Goal: Task Accomplishment & Management: Manage account settings

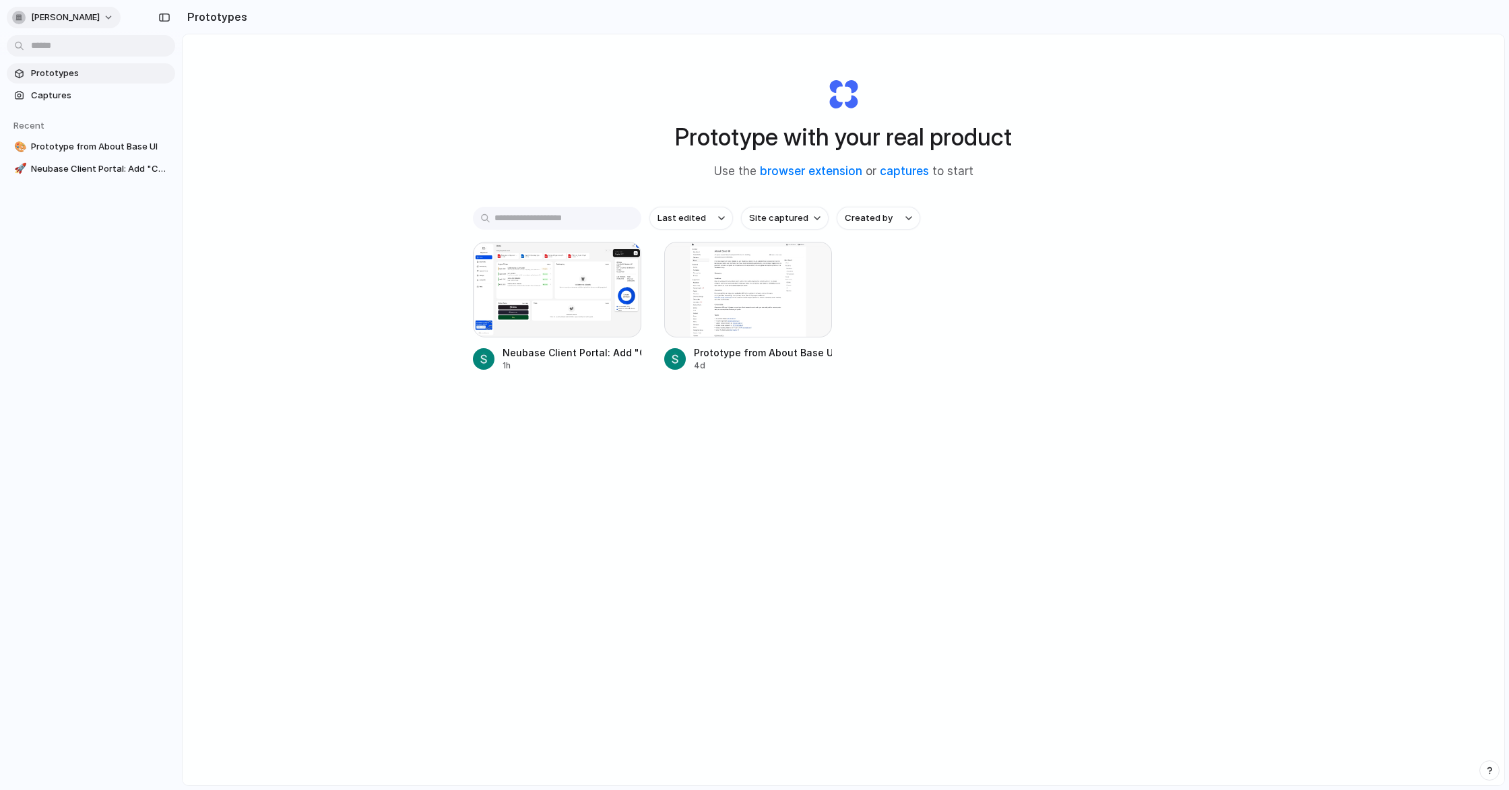
click at [15, 18] on div "button" at bounding box center [18, 17] width 13 height 13
click at [37, 45] on span "Settings" at bounding box center [49, 47] width 37 height 13
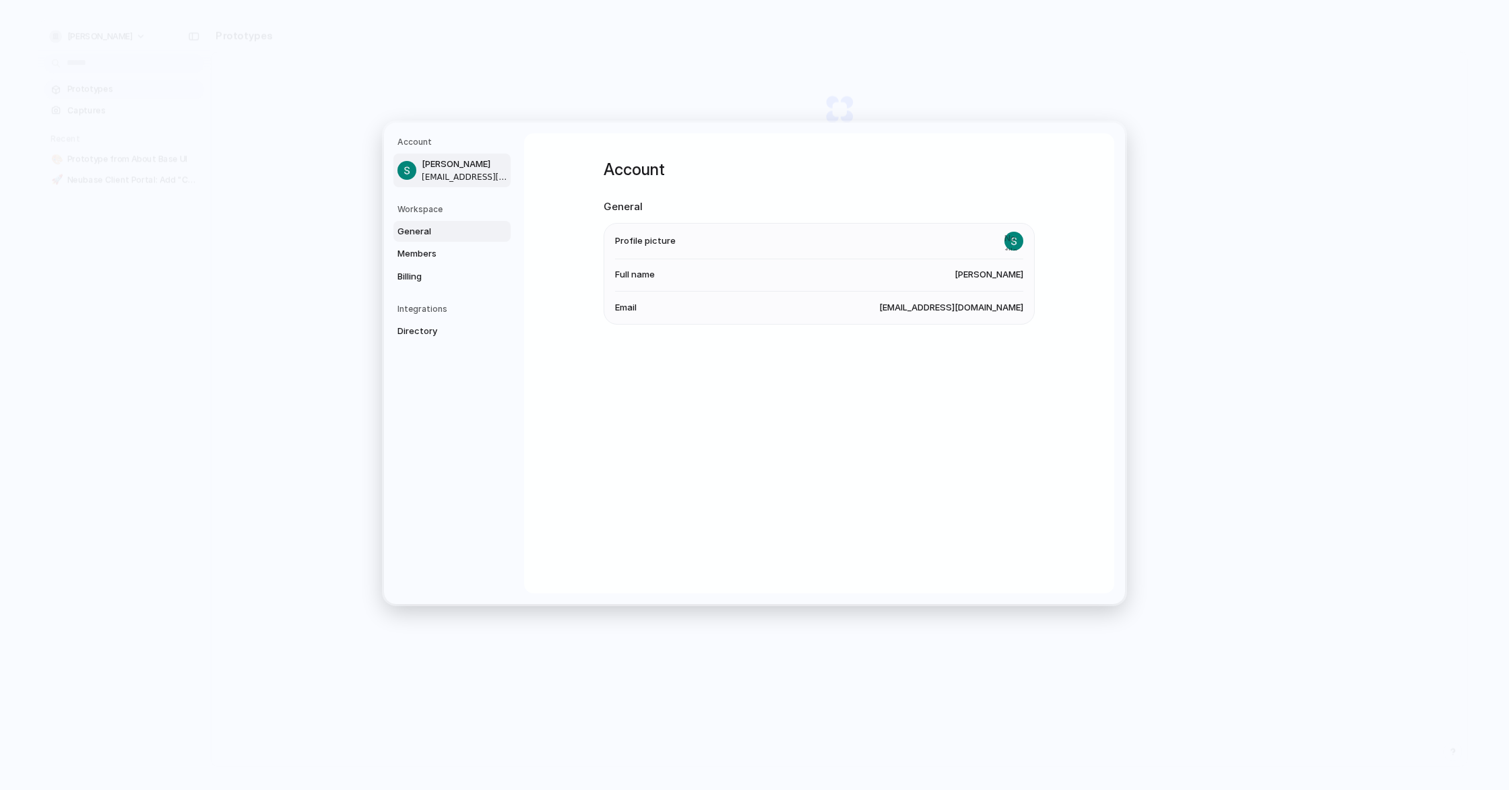
click at [435, 228] on span "General" at bounding box center [440, 231] width 86 height 13
click at [436, 247] on span "Members" at bounding box center [440, 253] width 86 height 13
click at [428, 267] on link "Billing" at bounding box center [451, 277] width 117 height 22
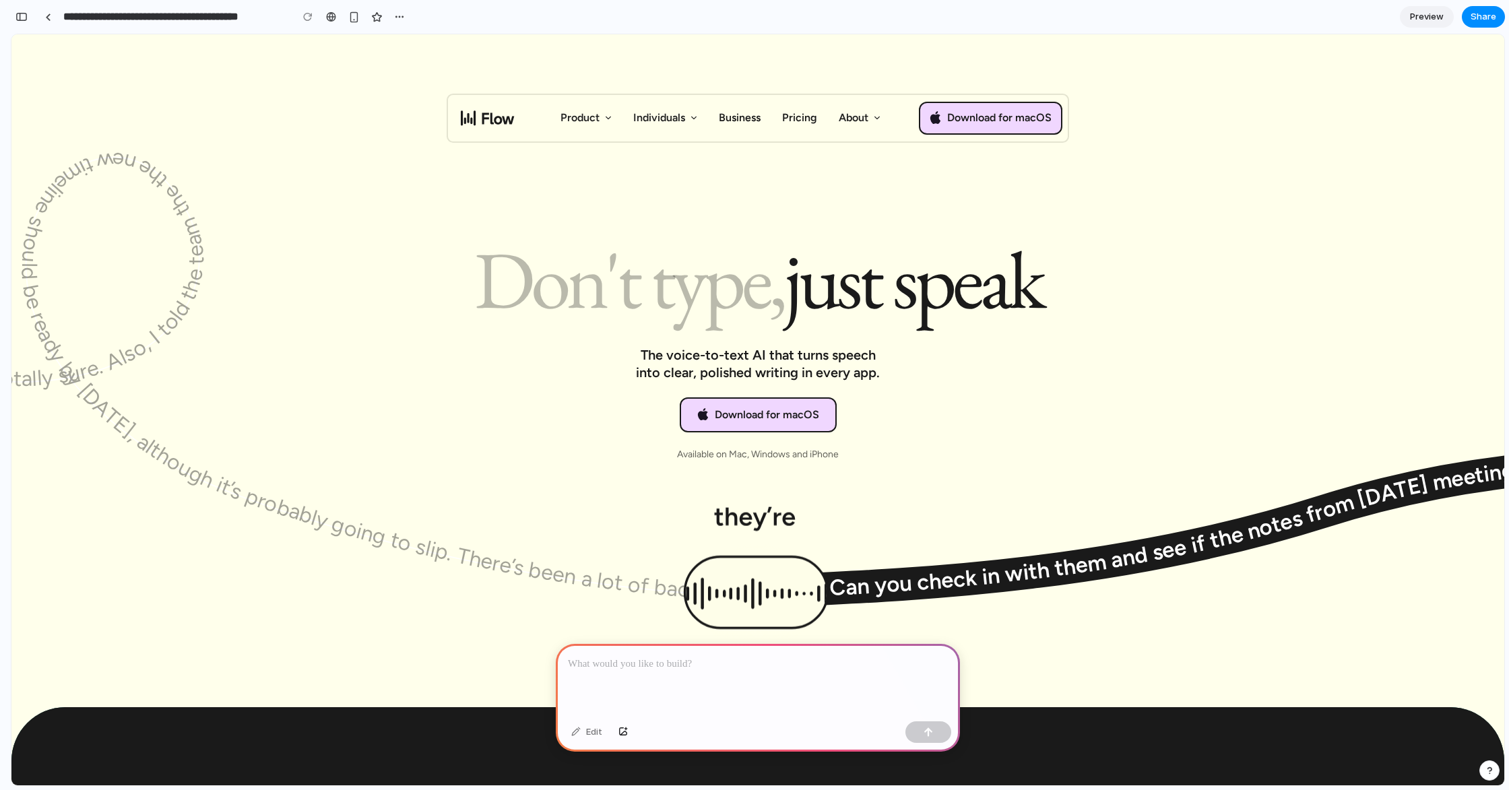
scroll to position [59, 0]
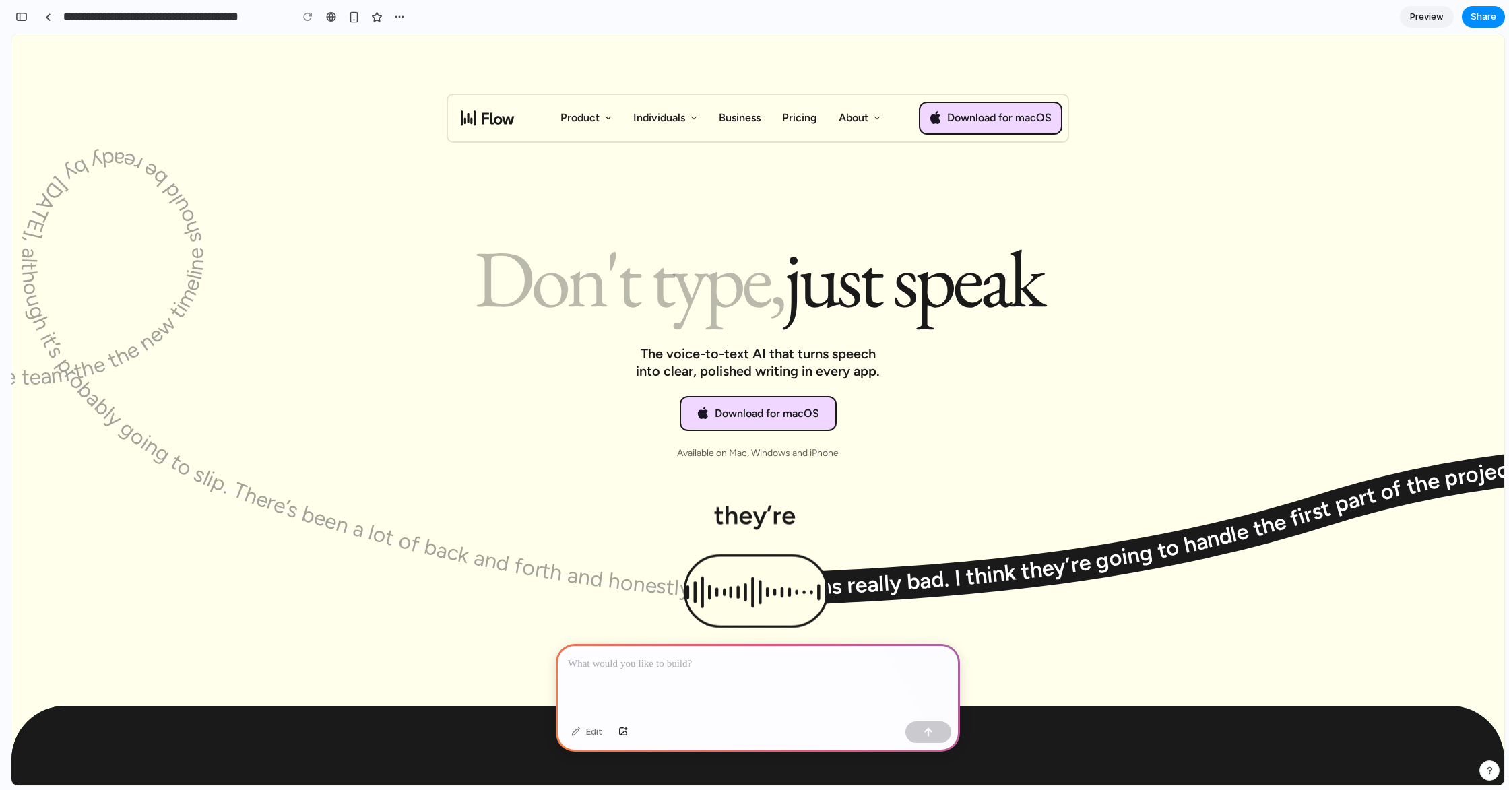
drag, startPoint x: 694, startPoint y: 507, endPoint x: 784, endPoint y: 509, distance: 89.6
click at [784, 509] on div "Don't type, just speak The voice-to-text AI that turns speech into clear, polis…" at bounding box center [757, 379] width 1439 height 270
drag, startPoint x: 784, startPoint y: 509, endPoint x: 560, endPoint y: 463, distance: 228.5
click at [784, 509] on div "Don't type, just speak The voice-to-text AI that turns speech into clear, polis…" at bounding box center [757, 379] width 1439 height 270
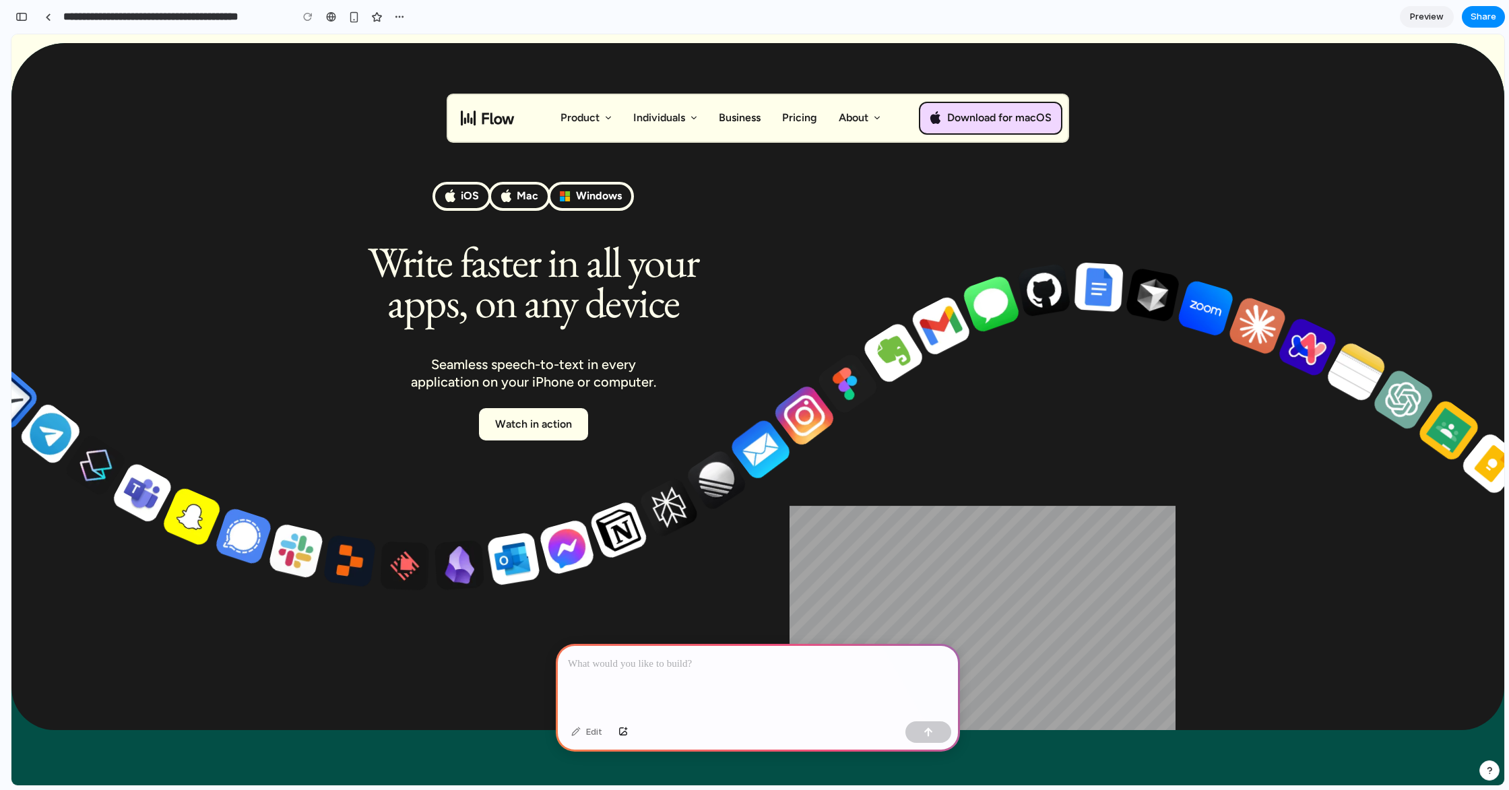
scroll to position [724, 0]
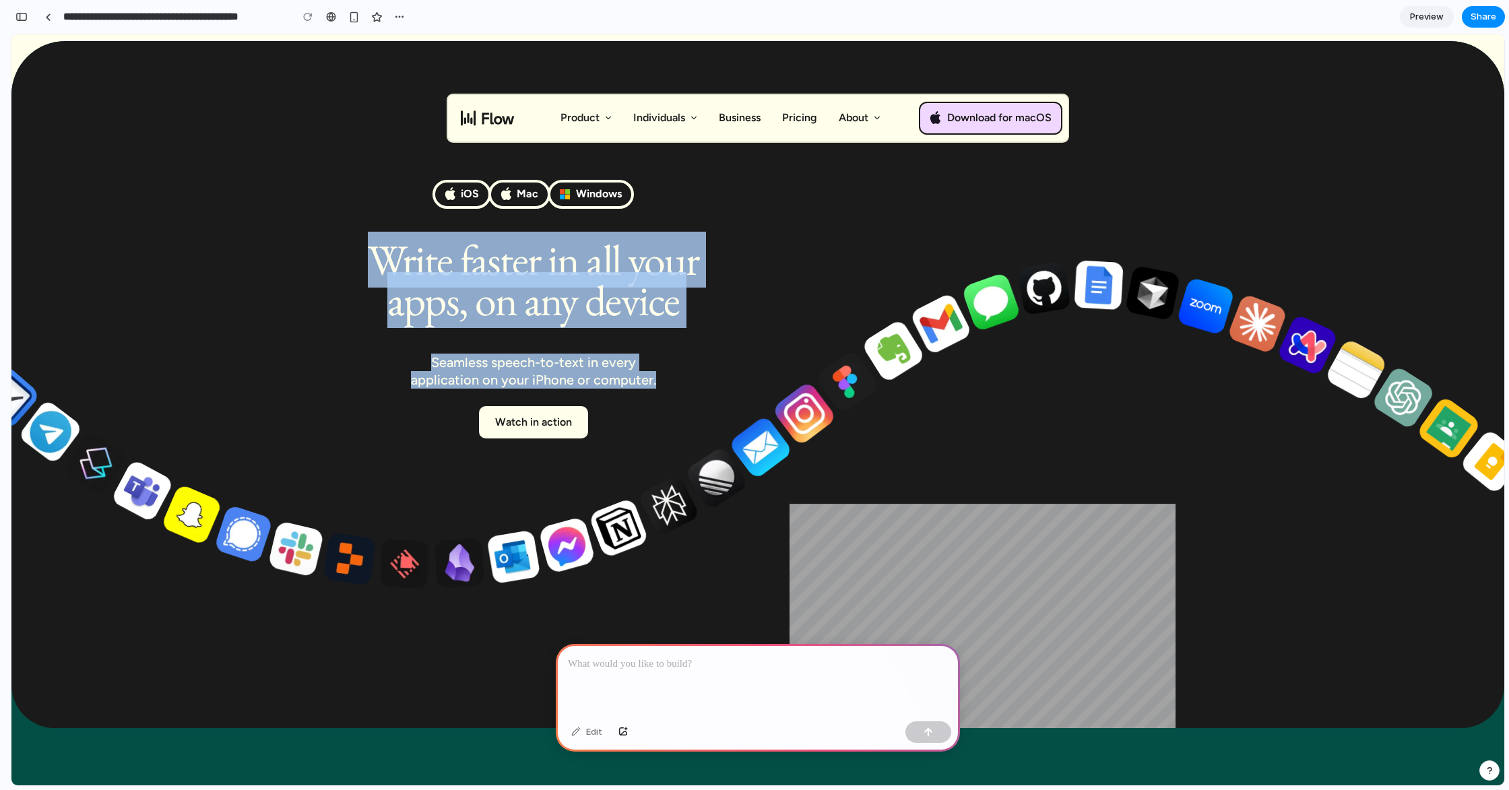
drag, startPoint x: 382, startPoint y: 251, endPoint x: 723, endPoint y: 404, distance: 373.4
click at [723, 404] on div "iOS Mac Windows Write faster in all your apps, on any device Seamless speech-to…" at bounding box center [533, 400] width 386 height 439
click at [723, 404] on div at bounding box center [533, 397] width 386 height 16
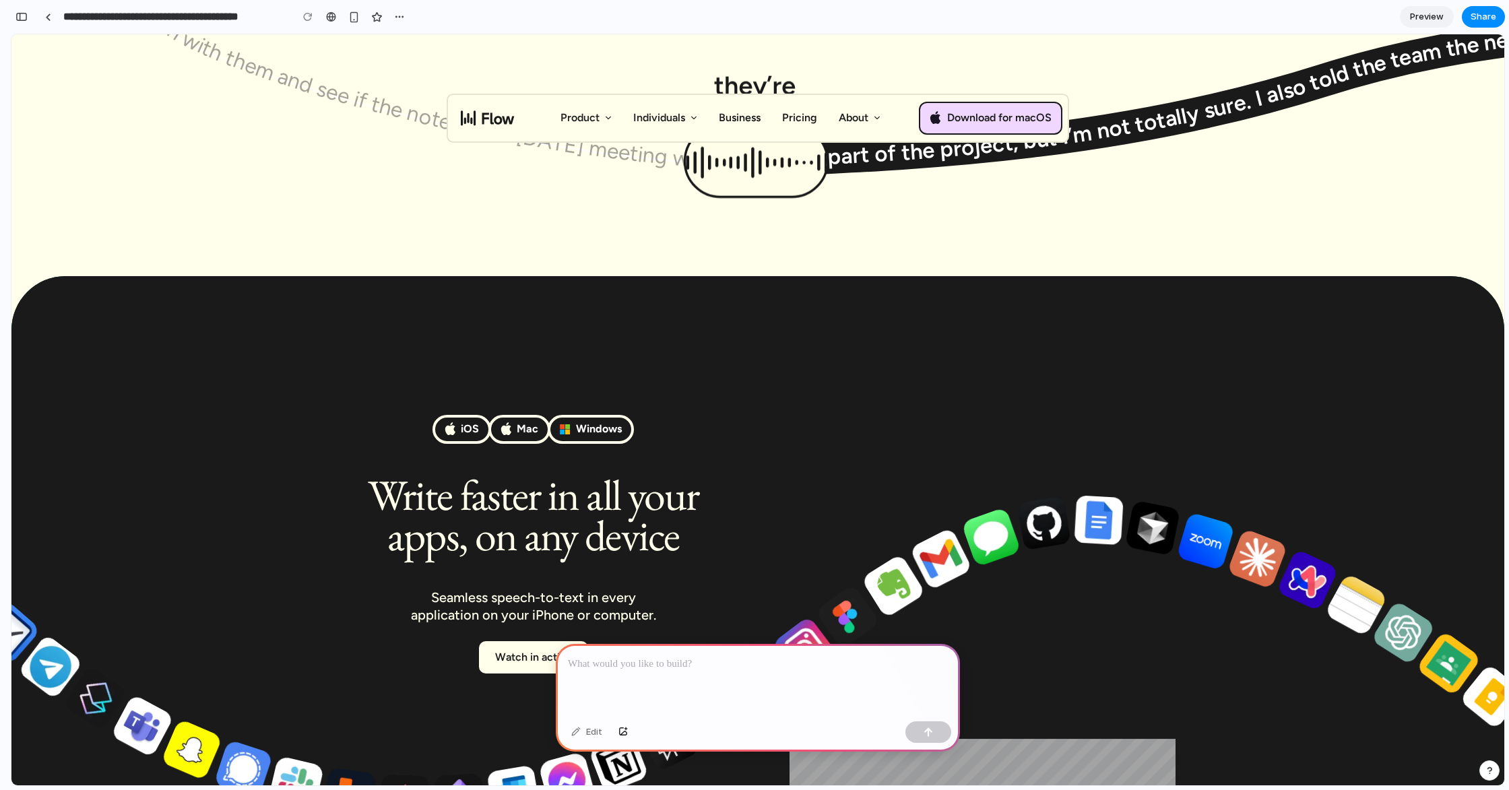
scroll to position [0, 0]
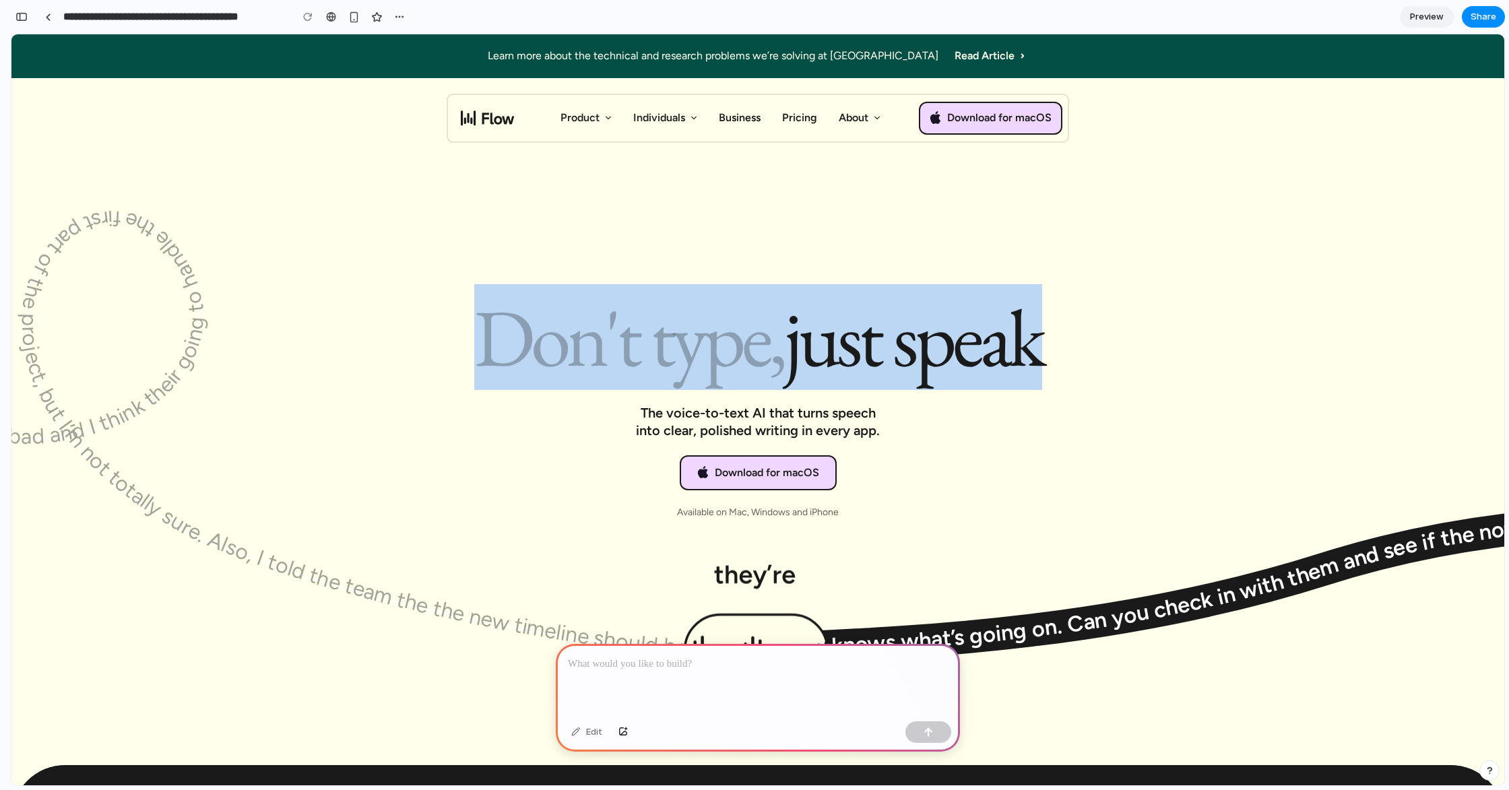
drag, startPoint x: 476, startPoint y: 327, endPoint x: 1108, endPoint y: 339, distance: 632.0
click at [1108, 339] on div "Don't type, just speak The voice-to-text AI that turns speech into clear, polis…" at bounding box center [757, 438] width 1439 height 270
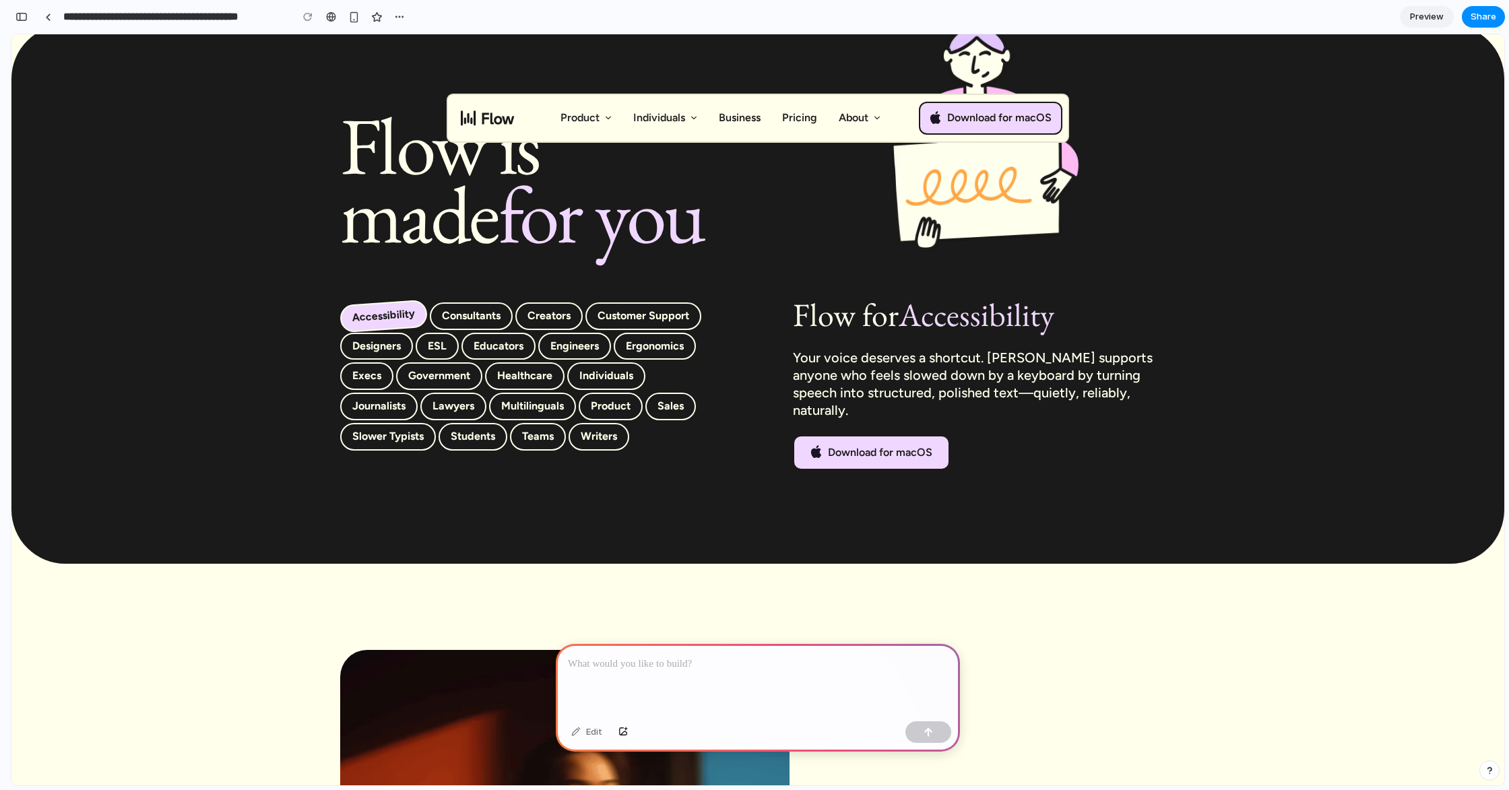
scroll to position [2993, 0]
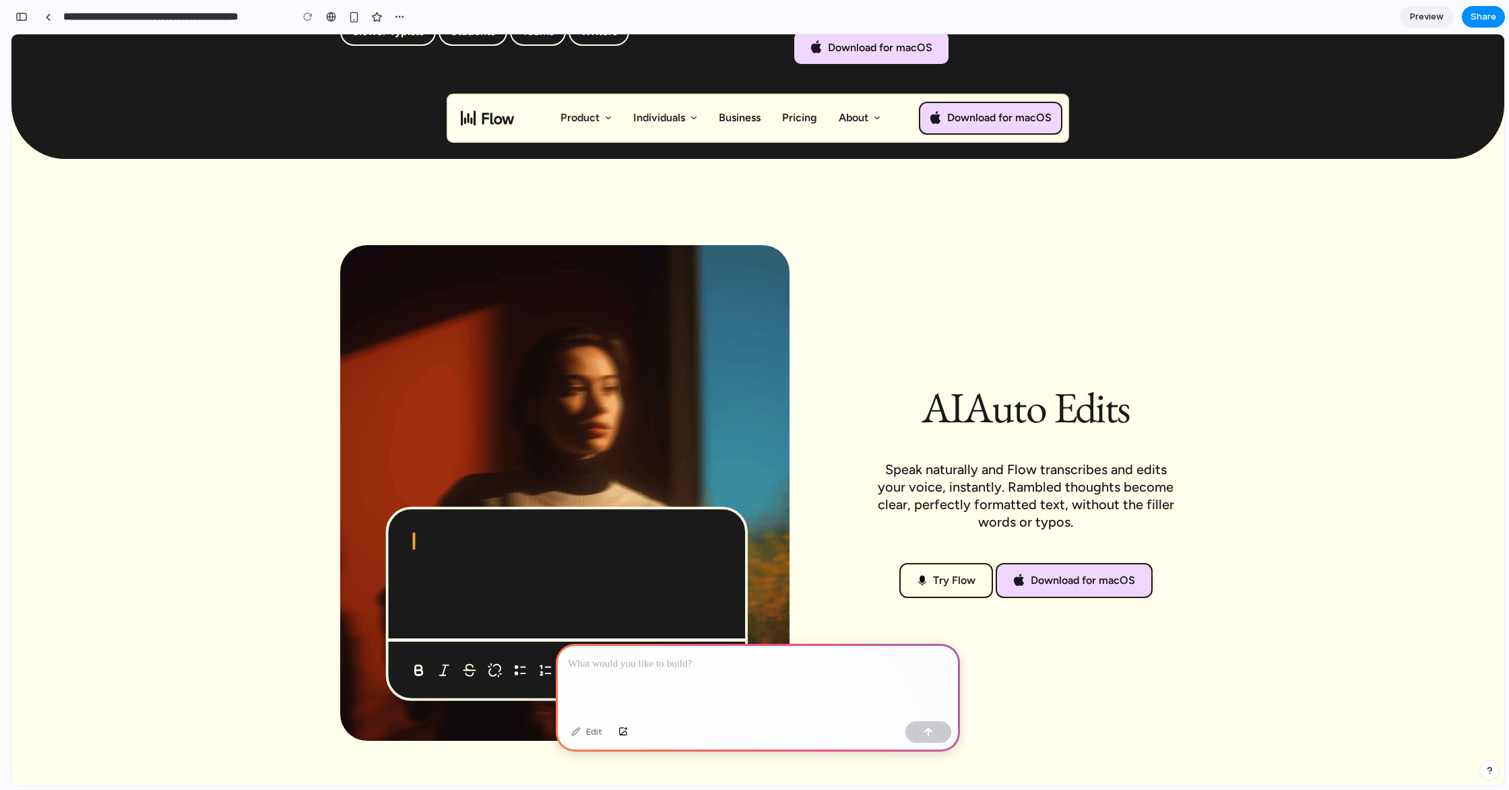
drag, startPoint x: 912, startPoint y: 398, endPoint x: 1206, endPoint y: 518, distance: 317.9
click at [1206, 518] on div "AI Auto Edits Speak naturally and Flow transcribes and edits your voice, instan…" at bounding box center [757, 493] width 1439 height 668
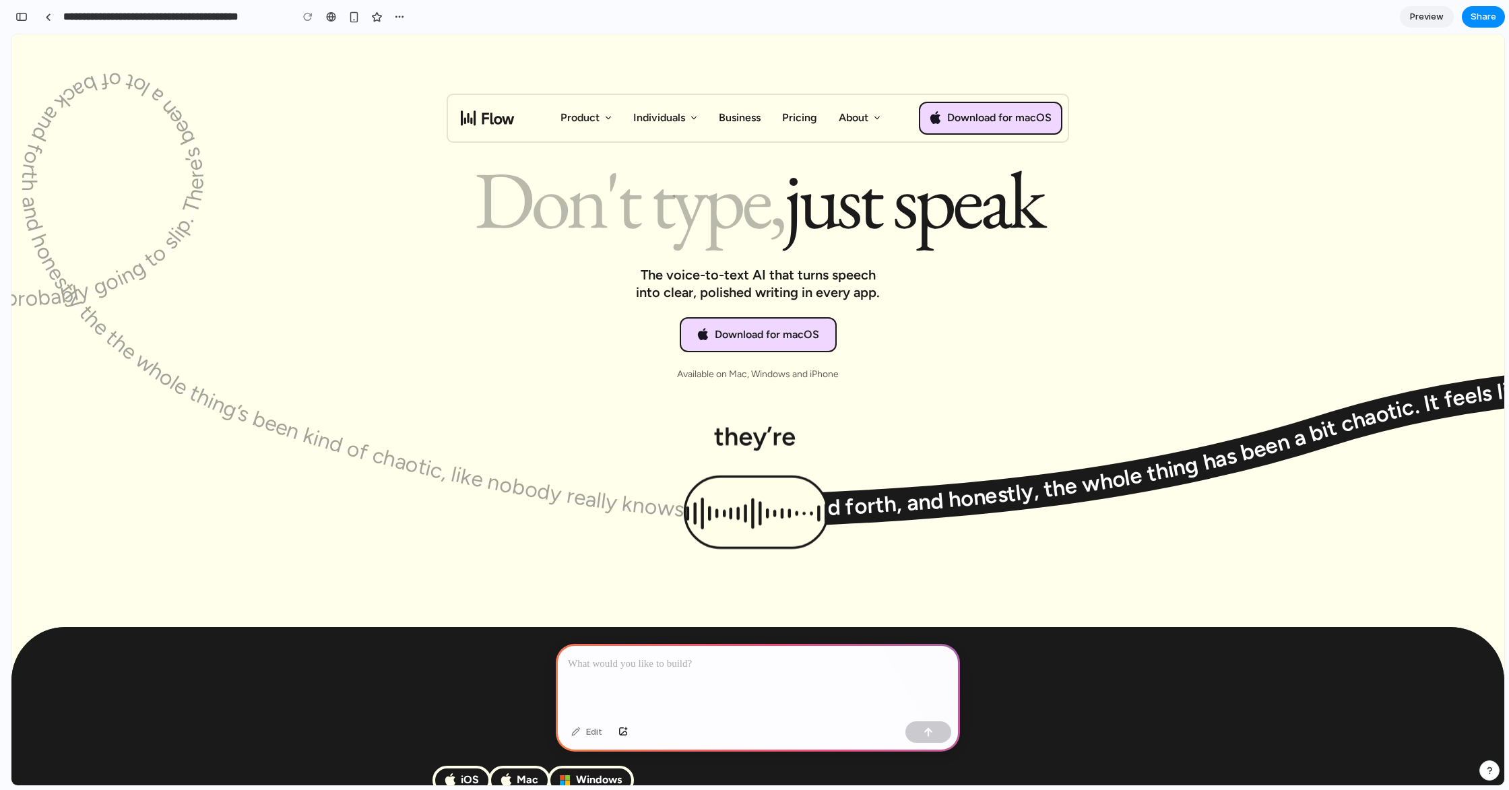
scroll to position [0, 0]
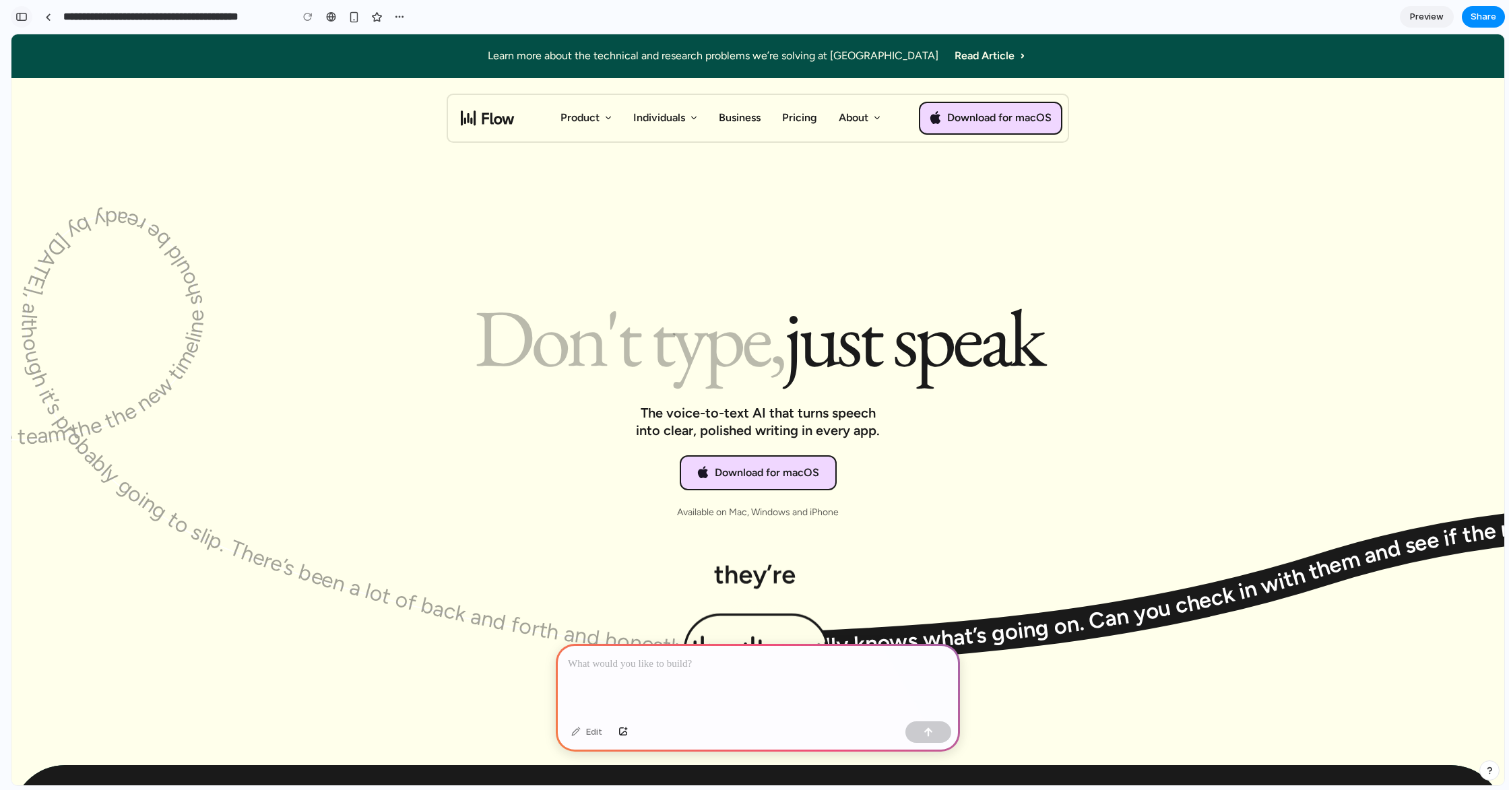
click at [30, 17] on button "button" at bounding box center [22, 17] width 22 height 22
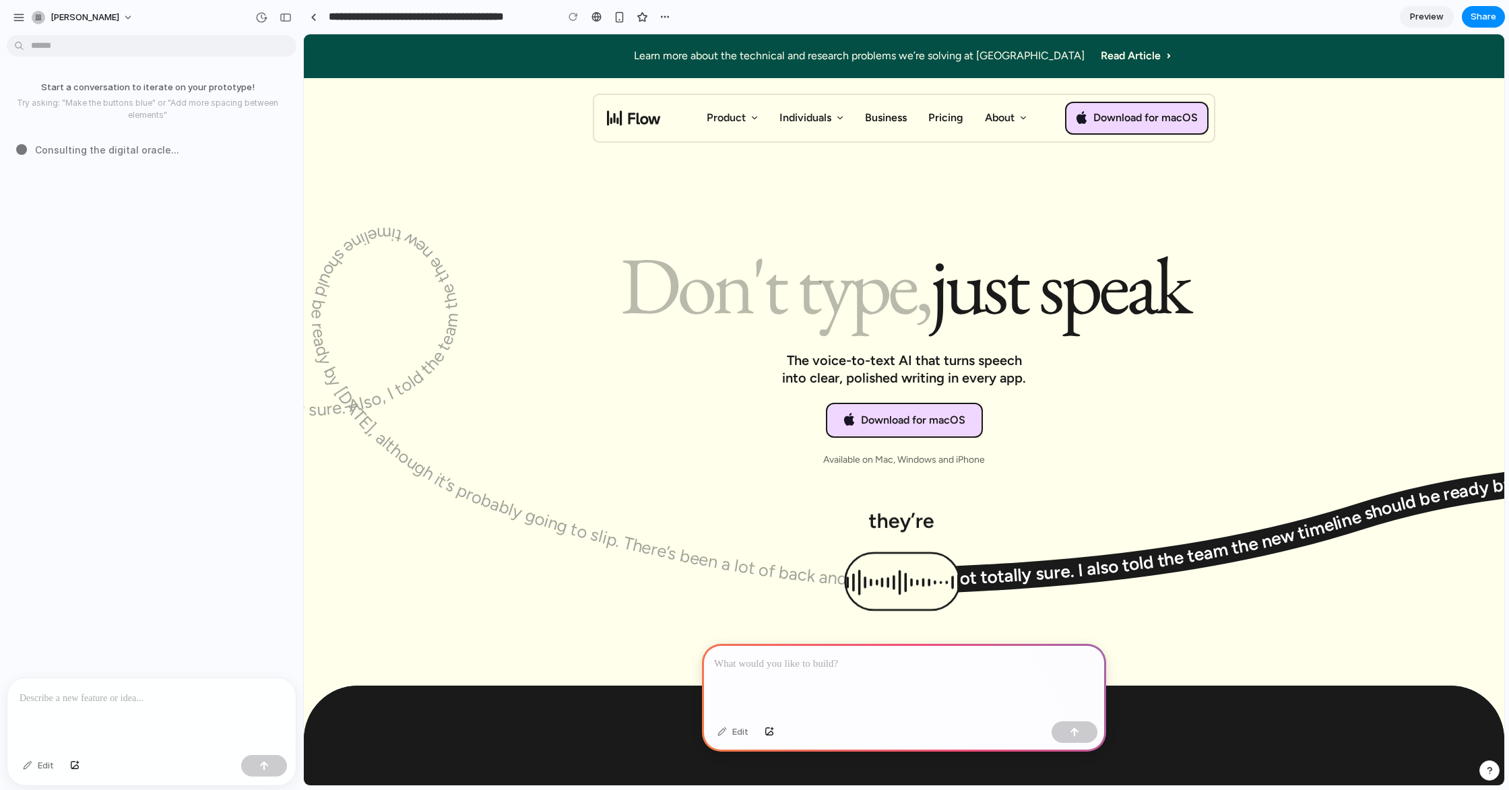
click at [106, 706] on div at bounding box center [151, 713] width 288 height 71
click at [1190, 311] on h1 "Don't type, just speak" at bounding box center [904, 285] width 668 height 69
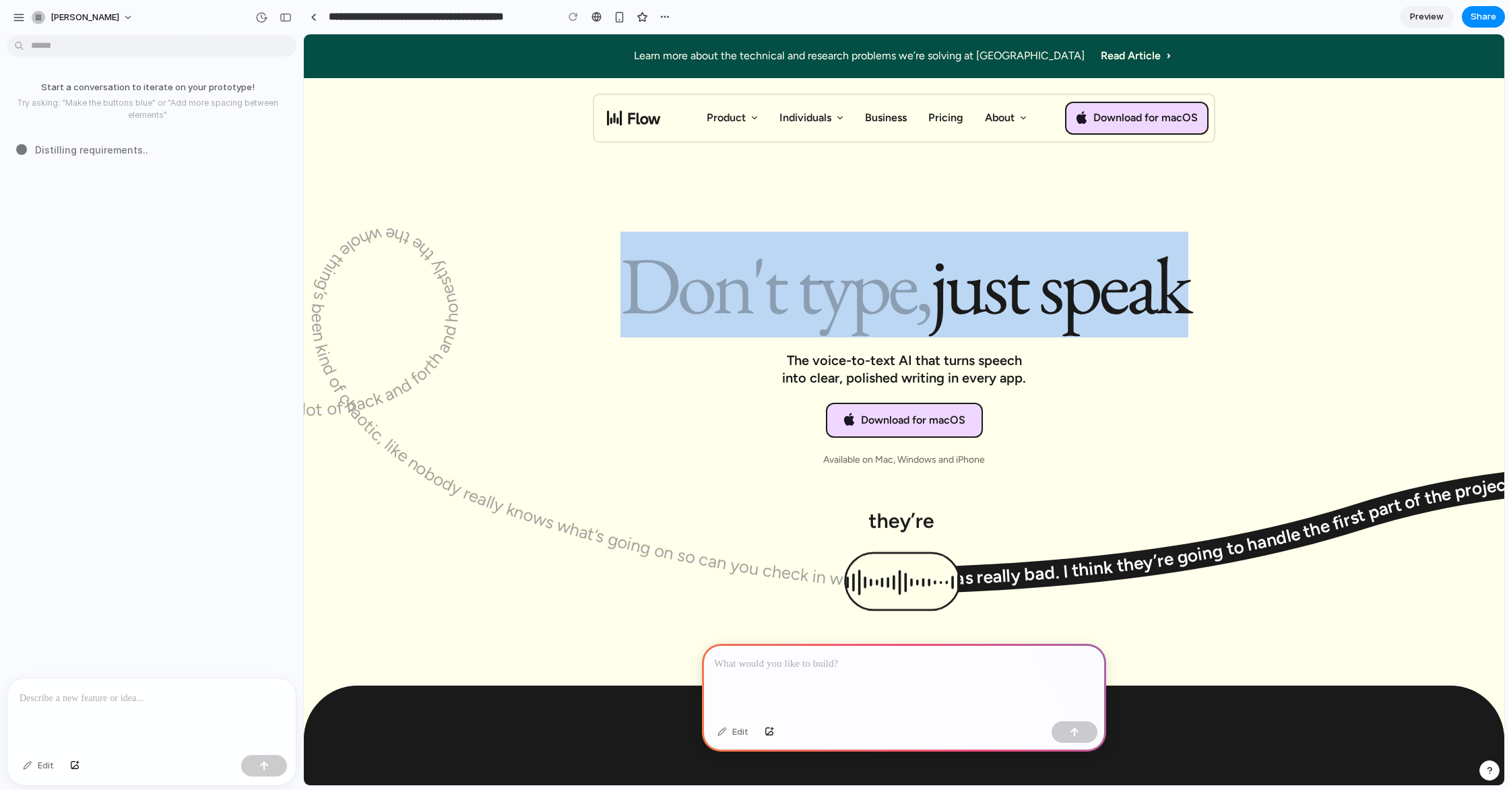
drag, startPoint x: 1233, startPoint y: 311, endPoint x: 540, endPoint y: 247, distance: 696.2
click at [540, 247] on section "Promo Don't type, just speak The voice-to-text AI that turns speech into clear,…" at bounding box center [904, 277] width 1201 height 486
click at [540, 248] on div at bounding box center [904, 142] width 1201 height 216
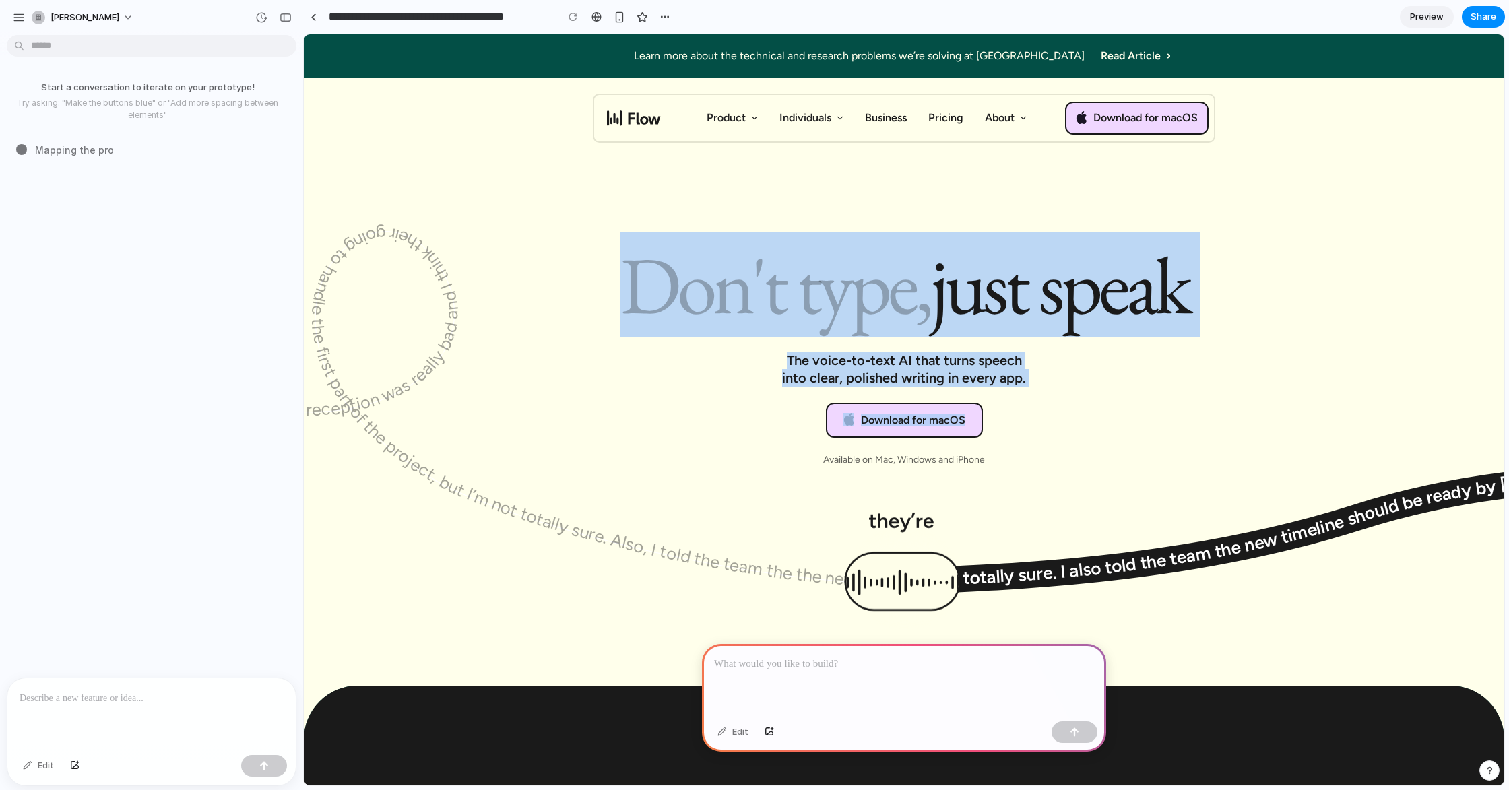
drag, startPoint x: 599, startPoint y: 274, endPoint x: 1107, endPoint y: 416, distance: 527.7
click at [1107, 416] on div "Don't type, just speak The voice-to-text AI that turns speech into clear, polis…" at bounding box center [904, 359] width 668 height 216
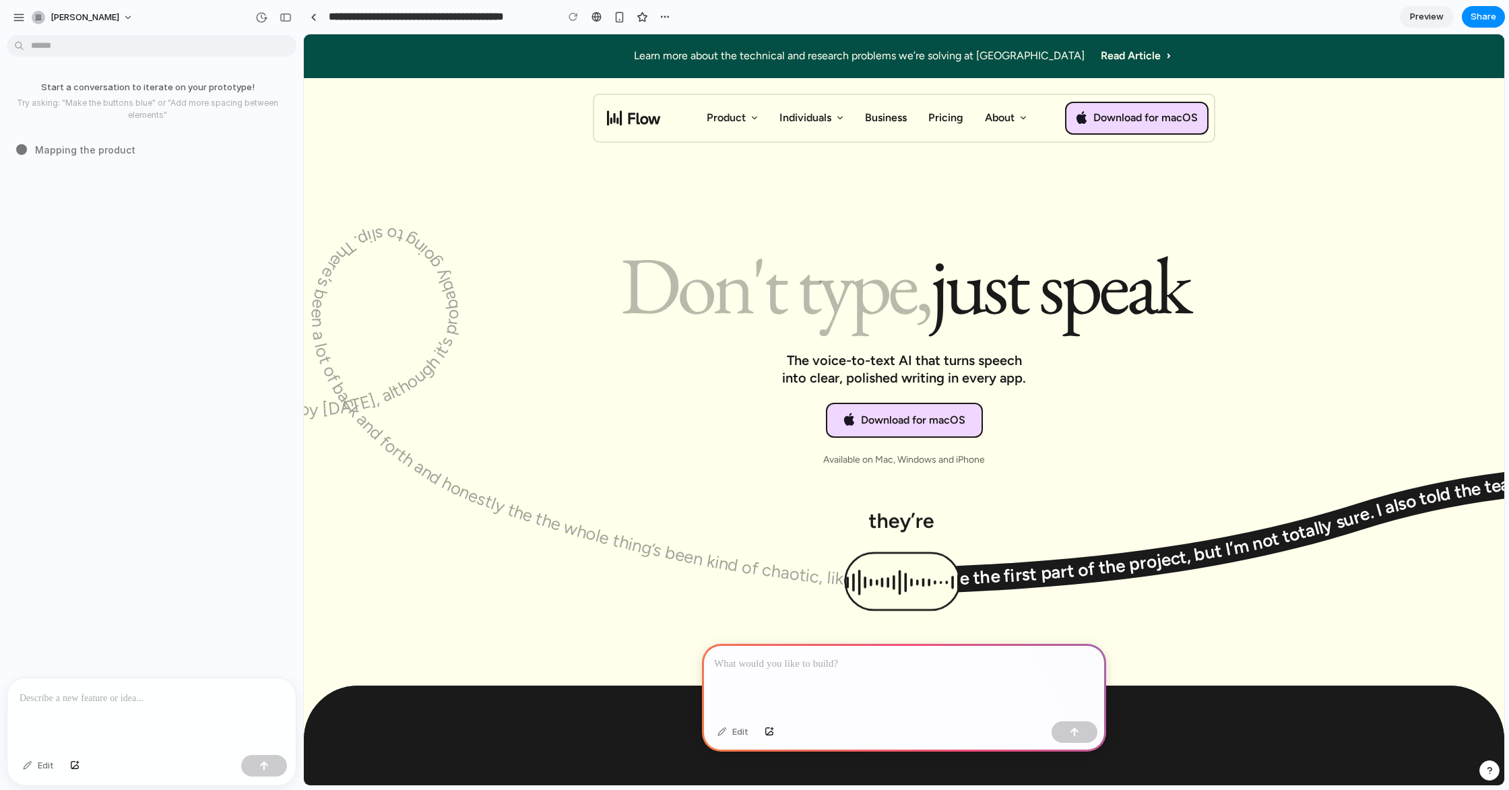
drag, startPoint x: 1107, startPoint y: 416, endPoint x: 1089, endPoint y: 409, distance: 19.6
click at [1104, 415] on div "Don't type, just speak The voice-to-text AI that turns speech into clear, polis…" at bounding box center [904, 359] width 668 height 216
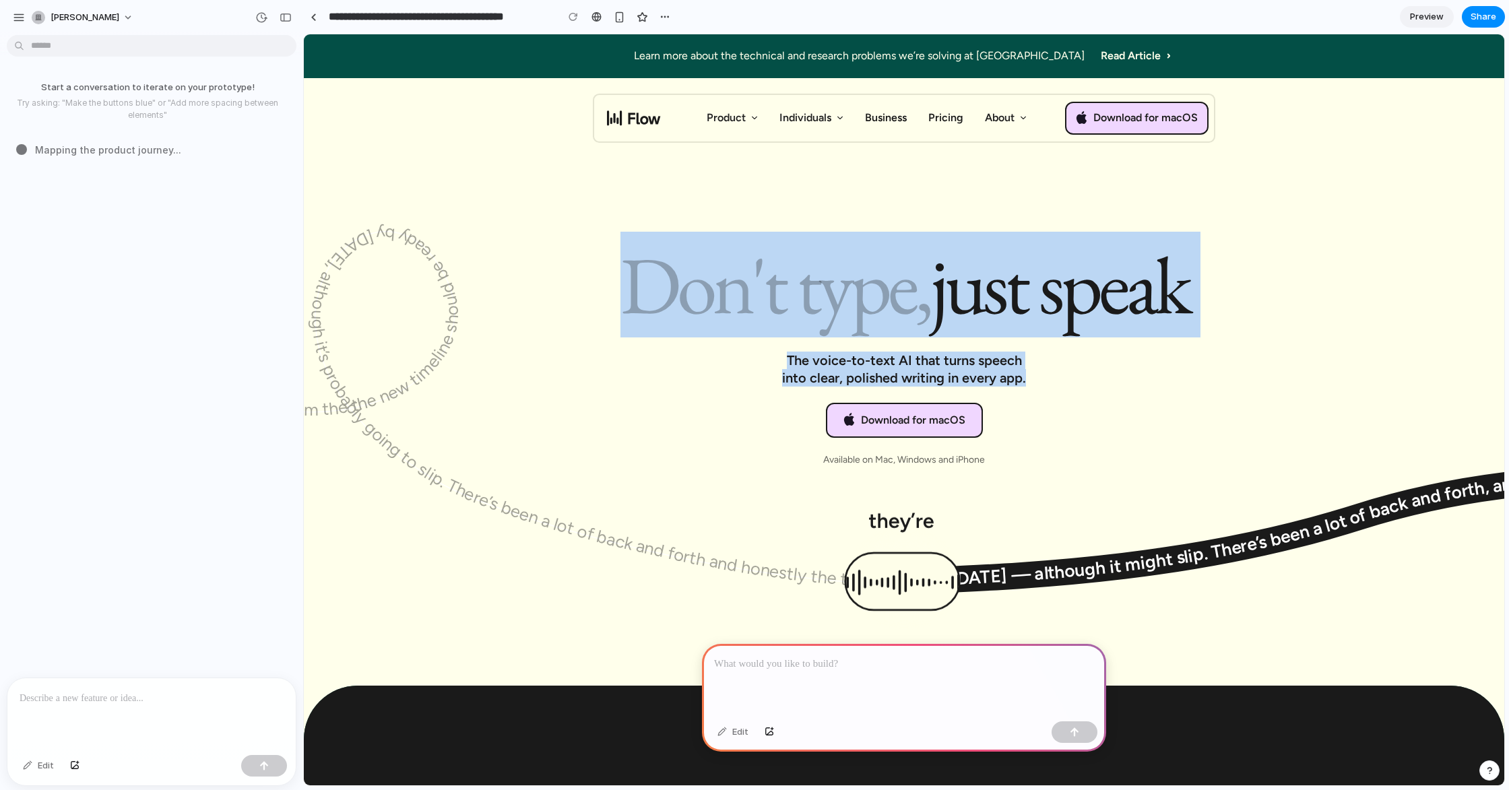
drag, startPoint x: 747, startPoint y: 298, endPoint x: 608, endPoint y: 261, distance: 143.8
click at [608, 261] on div "Don't type, just speak The voice-to-text AI that turns speech into clear, polis…" at bounding box center [904, 359] width 668 height 216
click at [608, 261] on h1 "Don't type, just speak" at bounding box center [904, 285] width 668 height 69
drag, startPoint x: 788, startPoint y: 333, endPoint x: 592, endPoint y: 296, distance: 200.3
click at [592, 296] on div "Don't type, just speak The voice-to-text AI that turns speech into clear, polis…" at bounding box center [904, 359] width 668 height 216
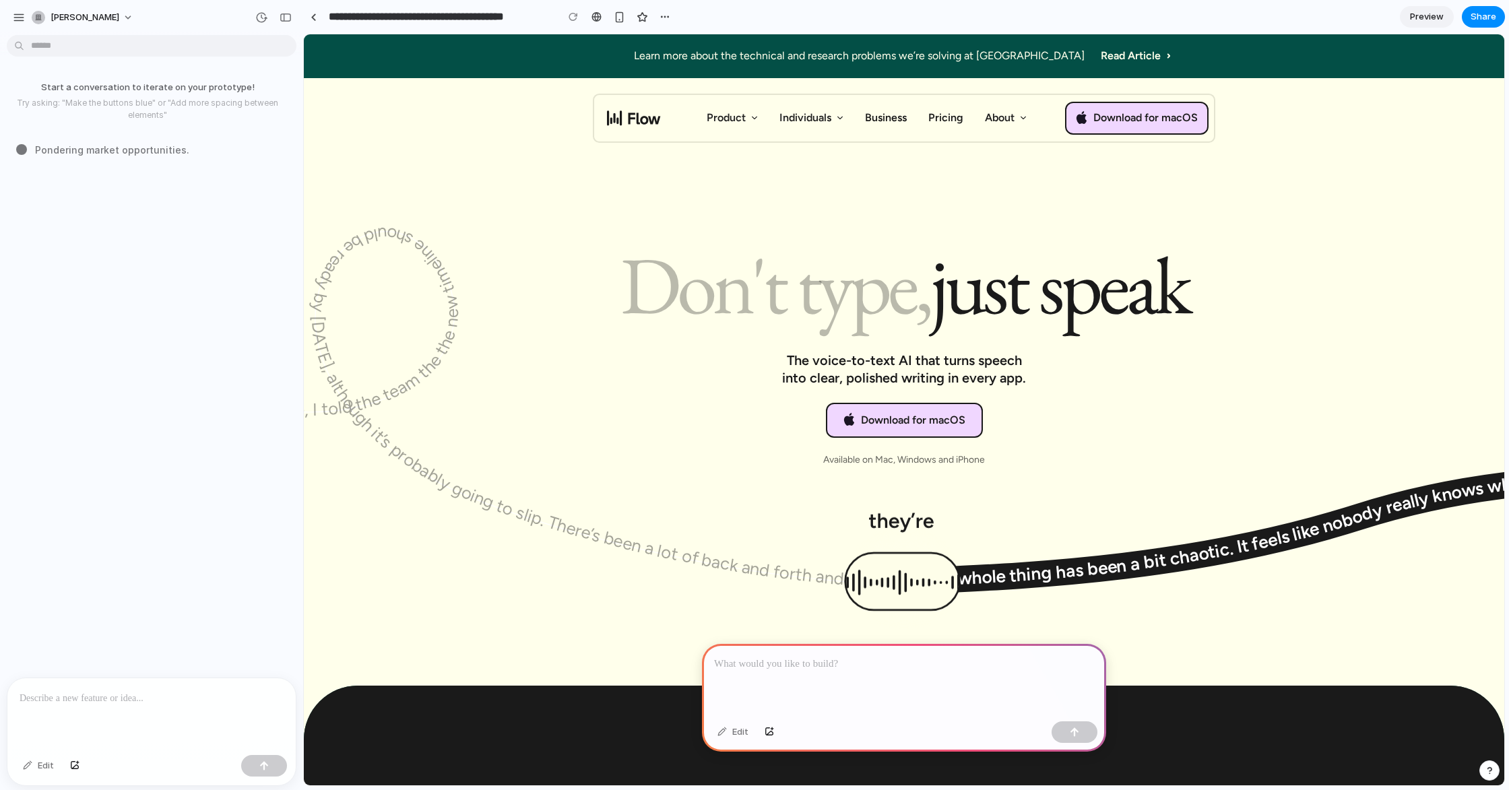
click at [592, 296] on h1 "Don't type, just speak" at bounding box center [904, 285] width 668 height 69
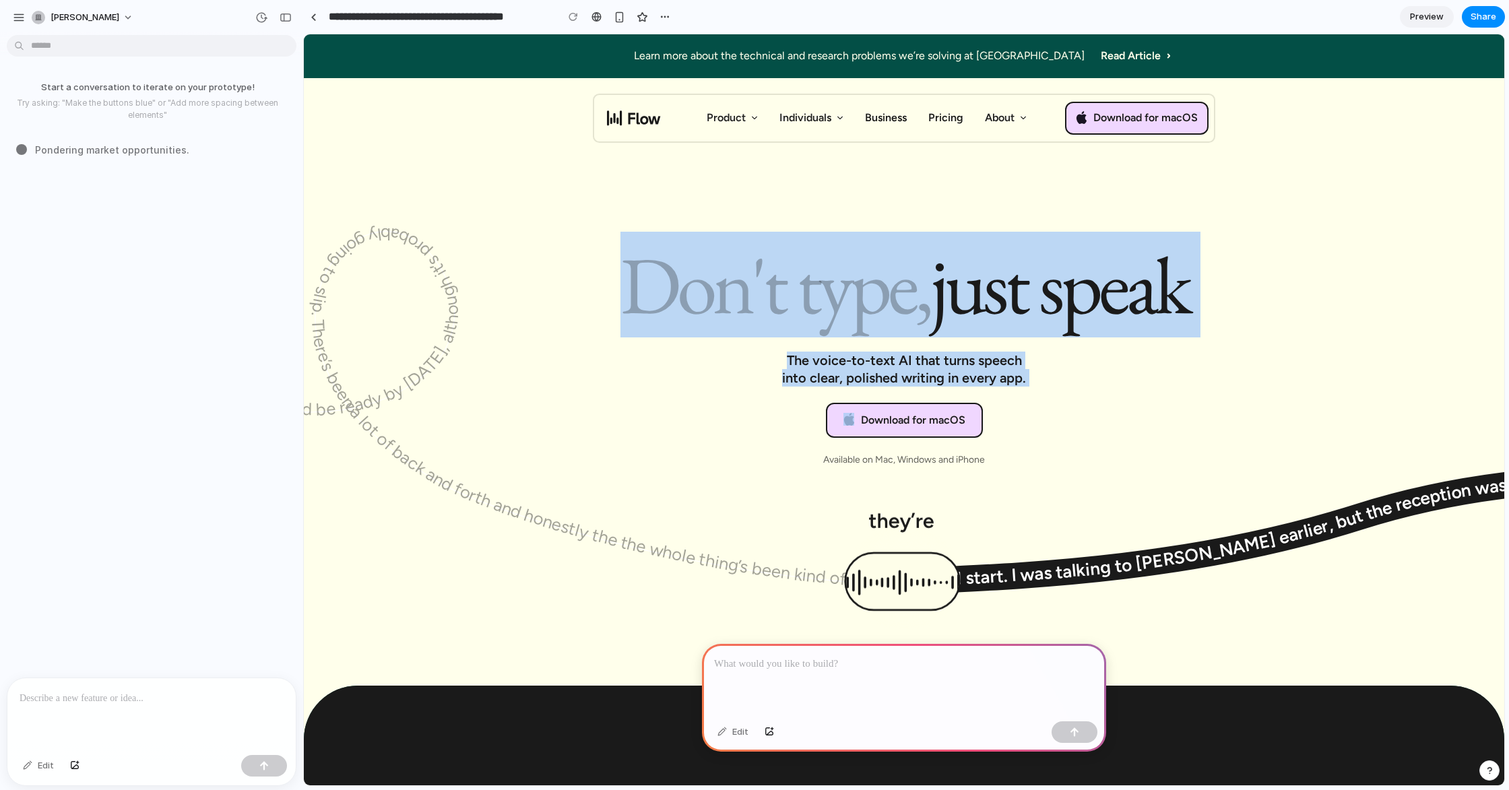
drag, startPoint x: 594, startPoint y: 269, endPoint x: 1126, endPoint y: 414, distance: 552.2
click at [1126, 414] on div "Don't type, just speak The voice-to-text AI that turns speech into clear, polis…" at bounding box center [904, 359] width 668 height 216
drag, startPoint x: 1126, startPoint y: 414, endPoint x: 1080, endPoint y: 388, distance: 53.1
click at [1126, 414] on div "Don't type, just speak The voice-to-text AI that turns speech into clear, polis…" at bounding box center [904, 359] width 668 height 216
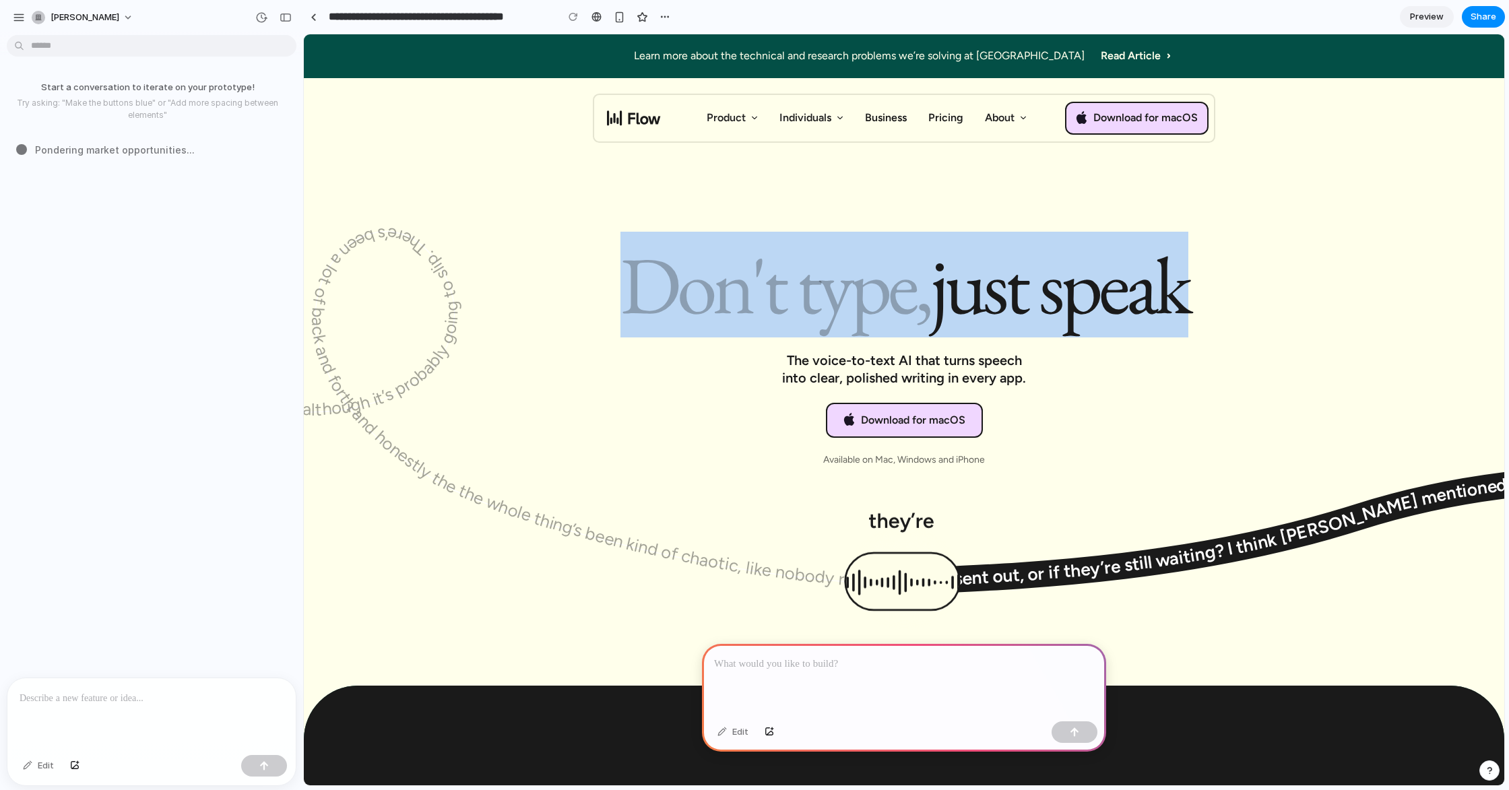
drag, startPoint x: 869, startPoint y: 286, endPoint x: 578, endPoint y: 280, distance: 291.1
click at [578, 280] on h1 "Don't type, just speak" at bounding box center [904, 285] width 668 height 69
drag, startPoint x: 585, startPoint y: 280, endPoint x: 1269, endPoint y: 303, distance: 684.9
click at [1269, 303] on div "Don't type, just speak The voice-to-text AI that turns speech into clear, polis…" at bounding box center [904, 386] width 1147 height 270
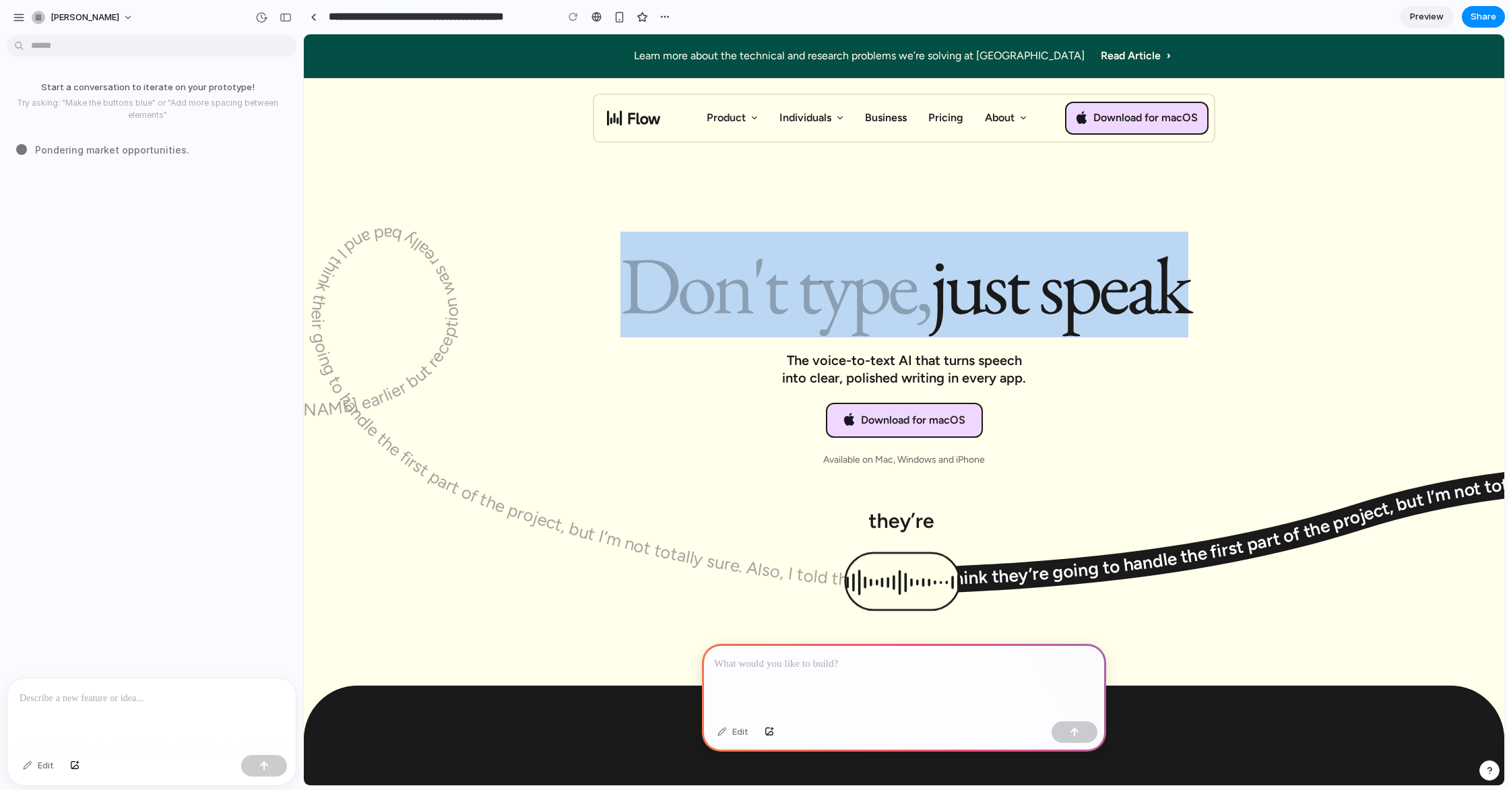
click at [1269, 303] on div "Don't type, just speak The voice-to-text AI that turns speech into clear, polis…" at bounding box center [904, 386] width 1147 height 270
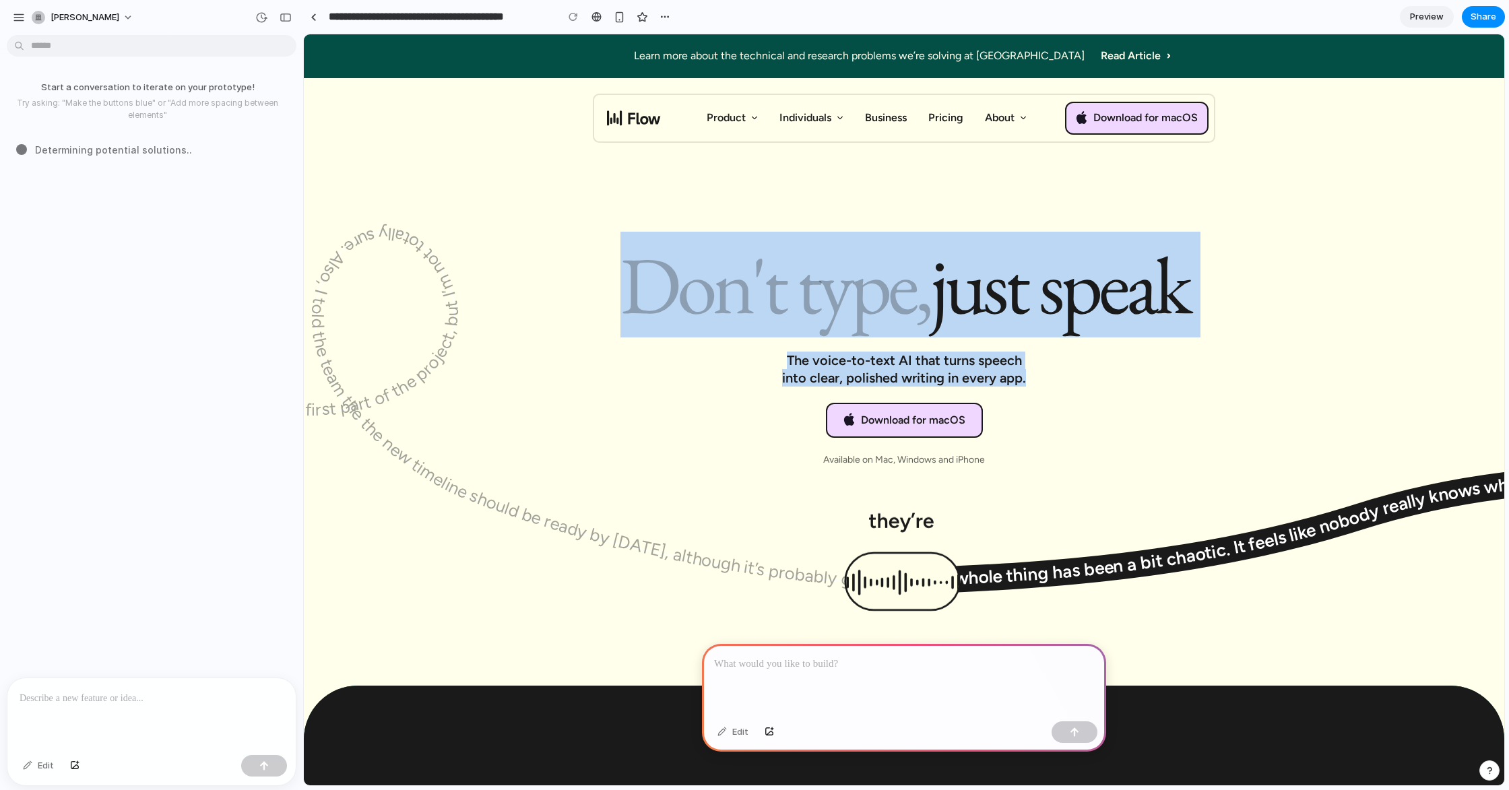
drag, startPoint x: 621, startPoint y: 259, endPoint x: 1105, endPoint y: 390, distance: 501.1
click at [1105, 390] on div "Don't type, just speak The voice-to-text AI that turns speech into clear, polis…" at bounding box center [904, 359] width 668 height 216
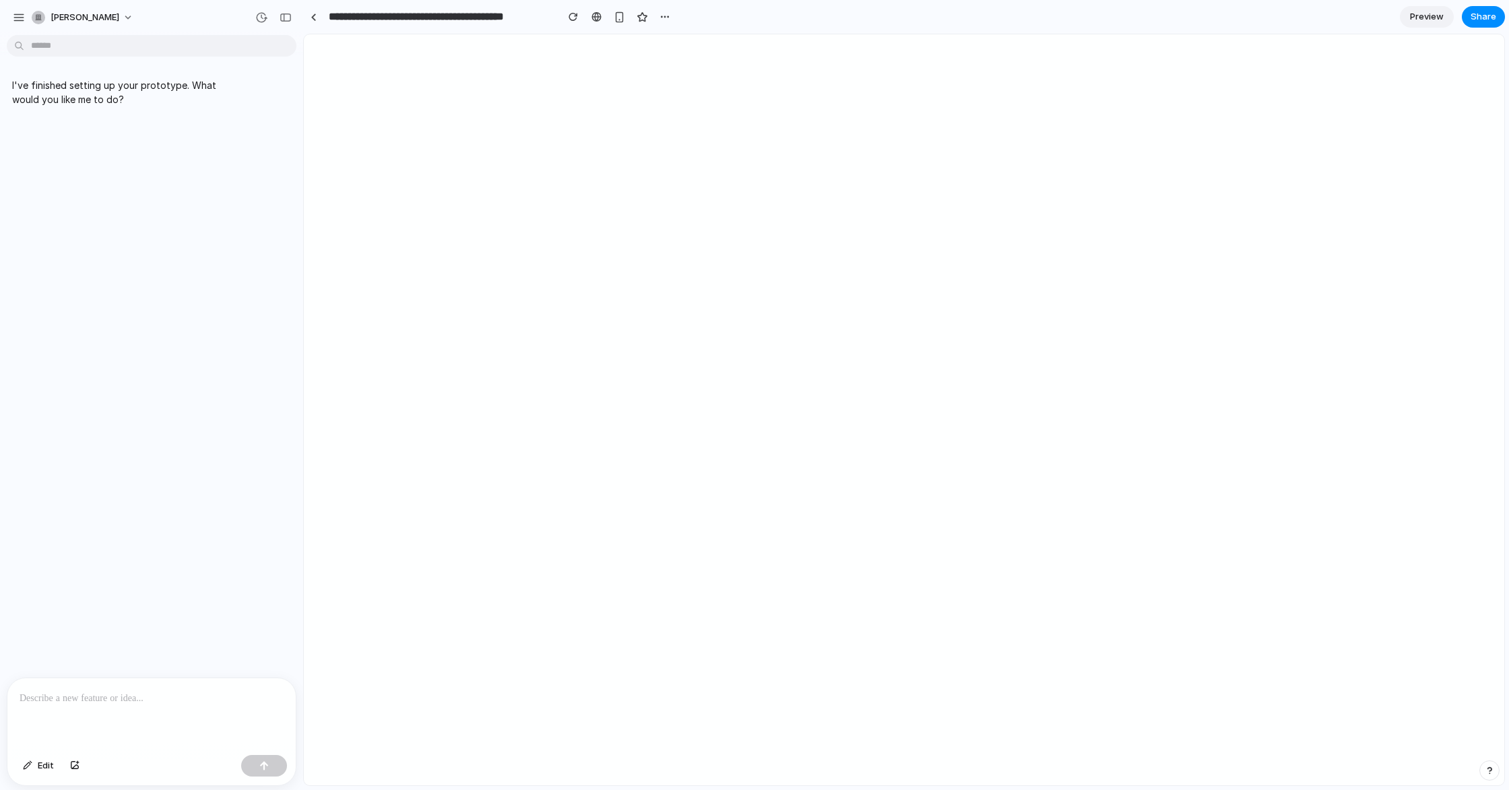
click at [1491, 770] on div "button" at bounding box center [1489, 770] width 9 height 9
click at [1495, 767] on button "button" at bounding box center [1489, 771] width 20 height 20
click at [1496, 775] on button "button" at bounding box center [1489, 771] width 20 height 20
click at [1399, 689] on button "Call request 5 min" at bounding box center [1428, 696] width 135 height 22
click at [1481, 763] on button "button" at bounding box center [1489, 771] width 20 height 20
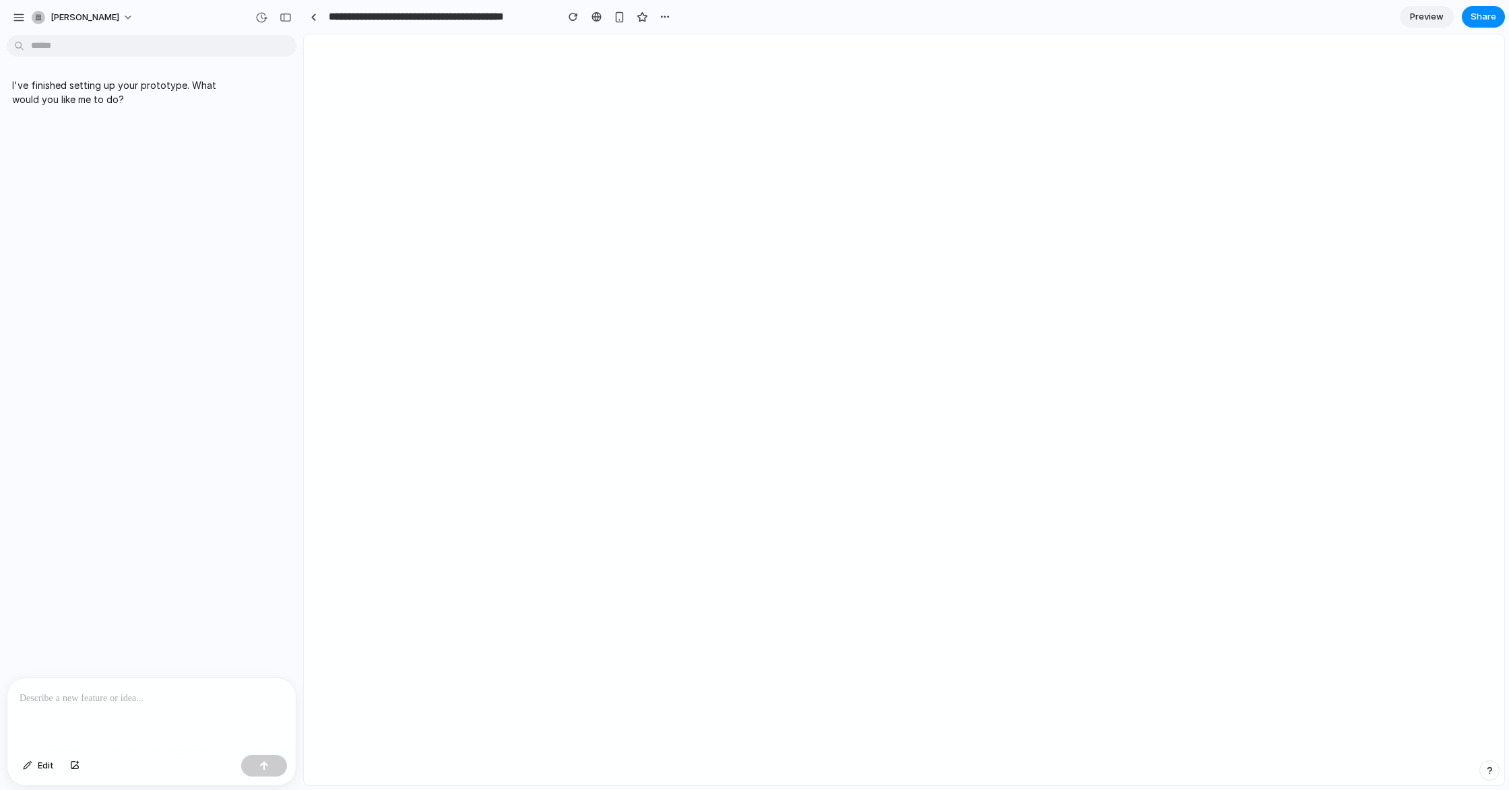
click at [1486, 771] on div "button" at bounding box center [1489, 770] width 9 height 9
click at [1405, 668] on span "Live chat" at bounding box center [1401, 674] width 39 height 13
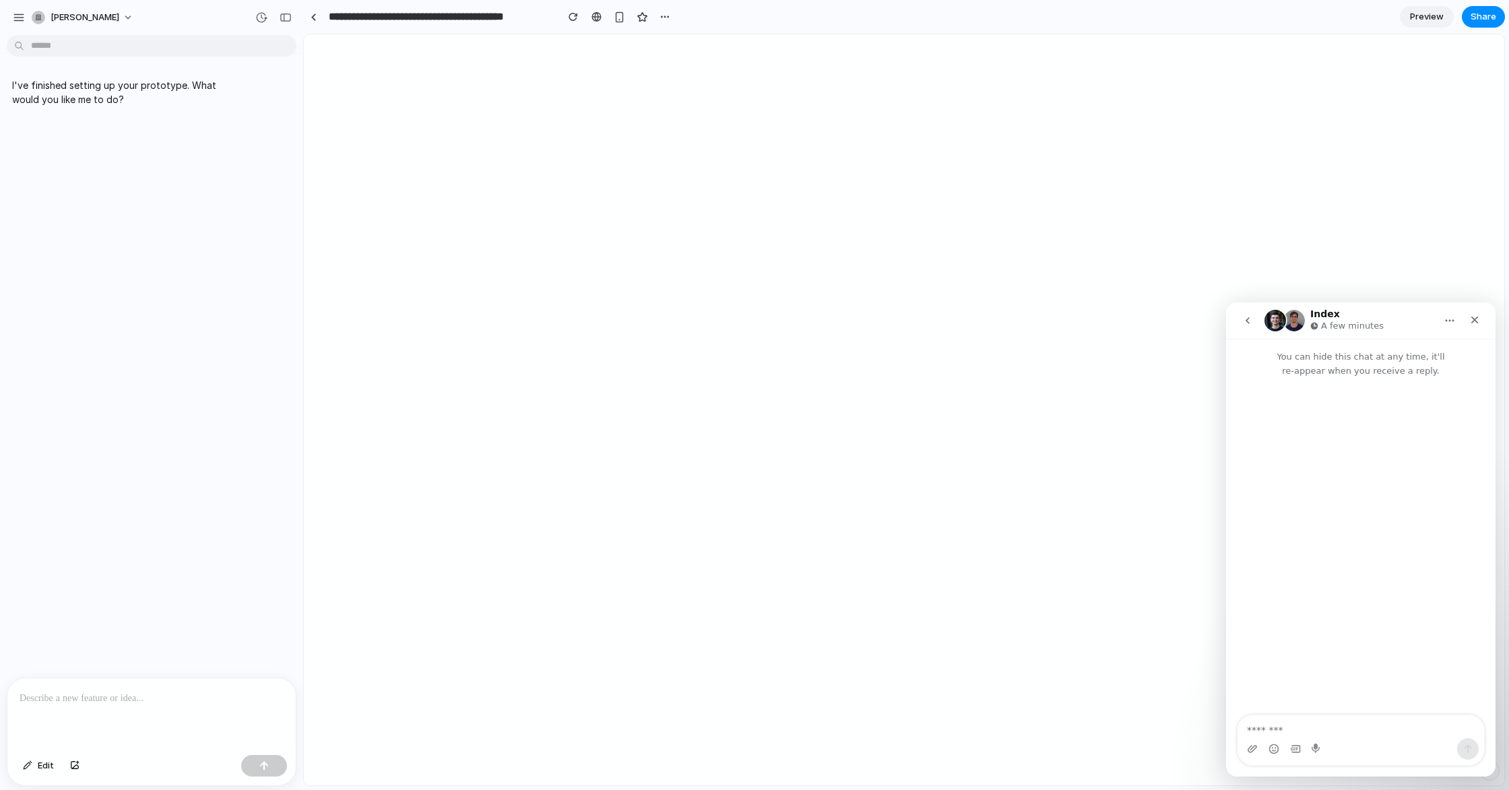
click at [1244, 319] on icon "go back" at bounding box center [1247, 320] width 11 height 11
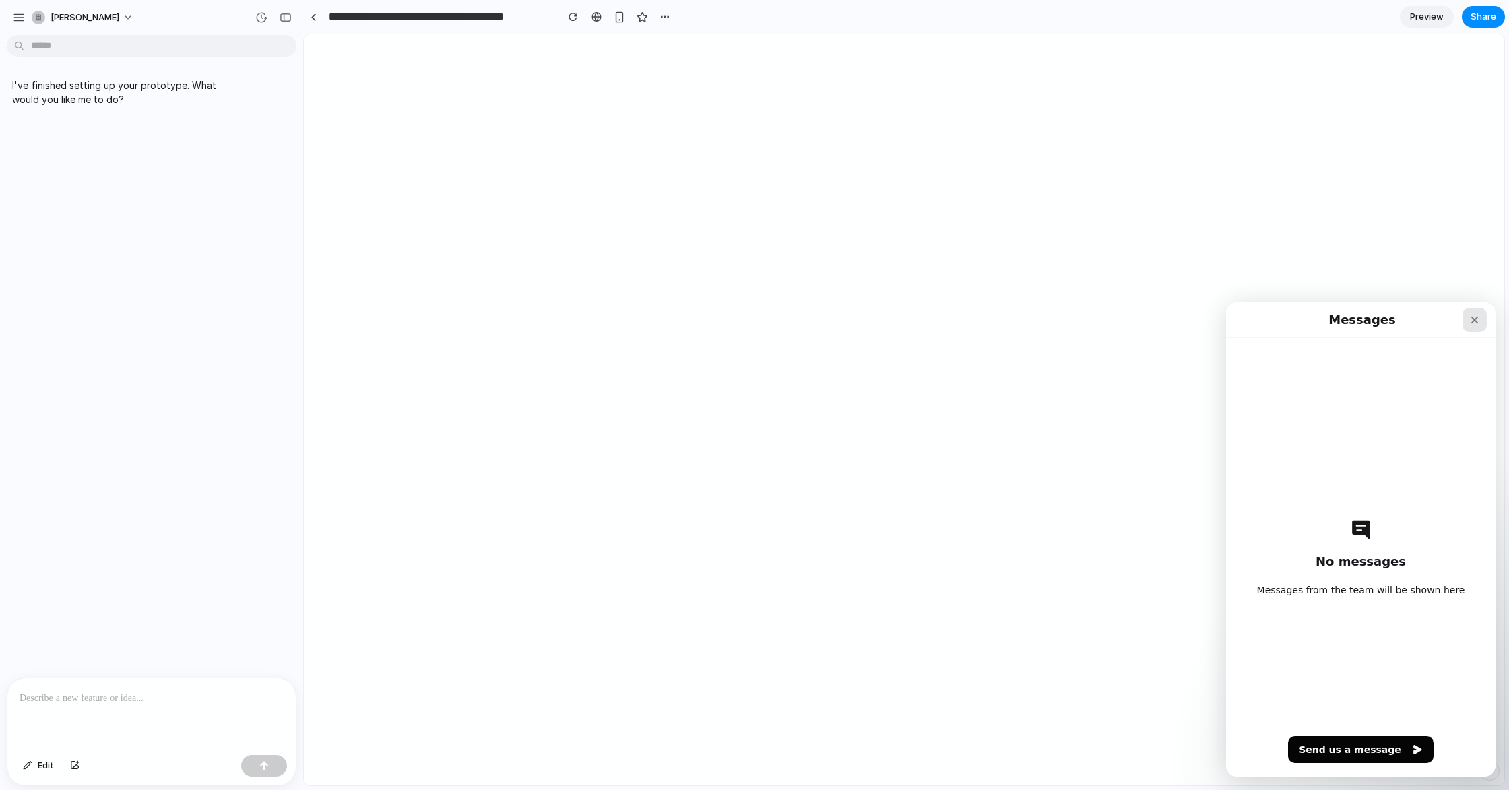
click at [1469, 317] on icon "Close" at bounding box center [1474, 320] width 11 height 11
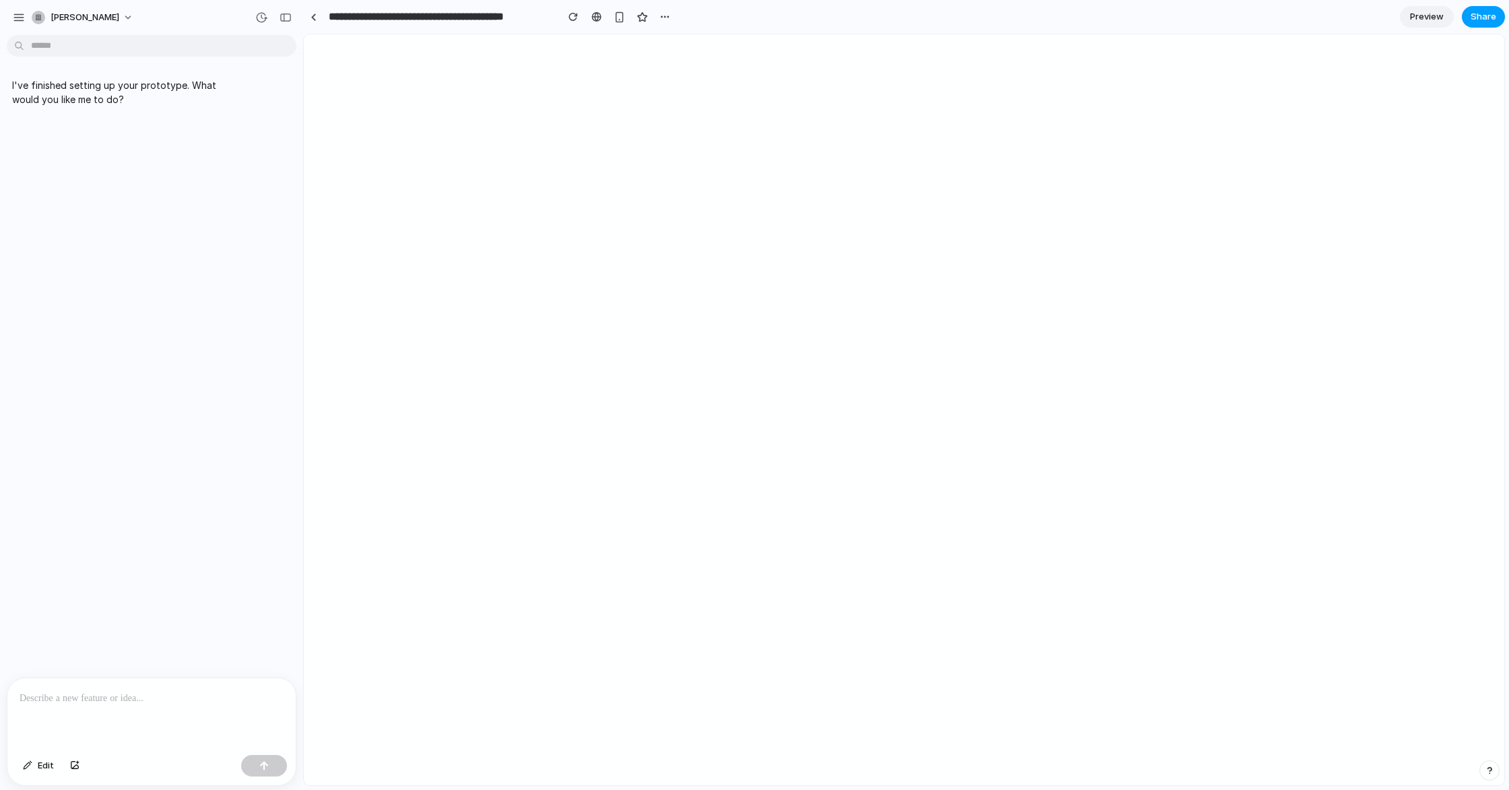
click at [1489, 15] on span "Share" at bounding box center [1484, 16] width 26 height 13
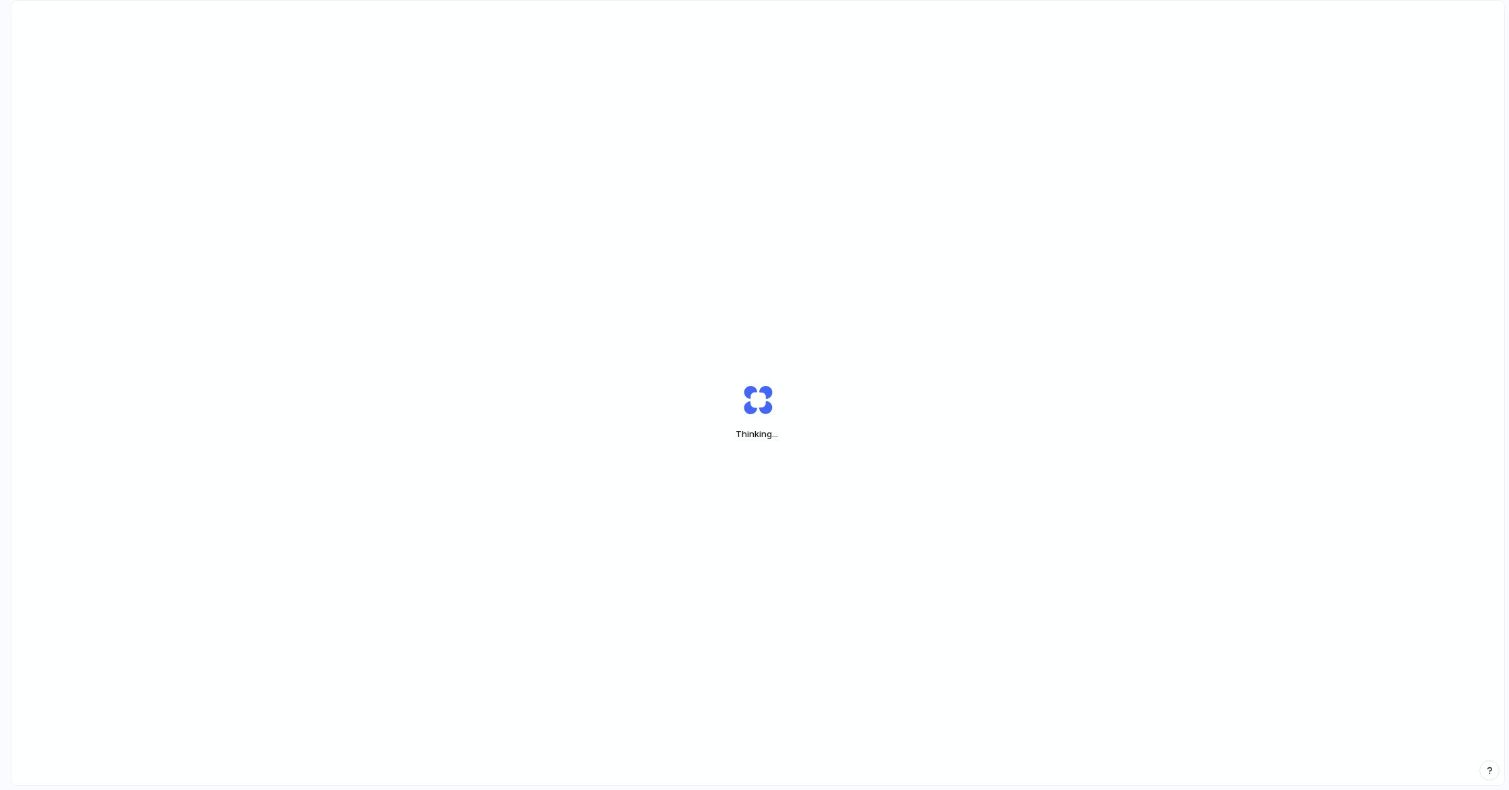
click at [856, 395] on div at bounding box center [856, 395] width 0 height 0
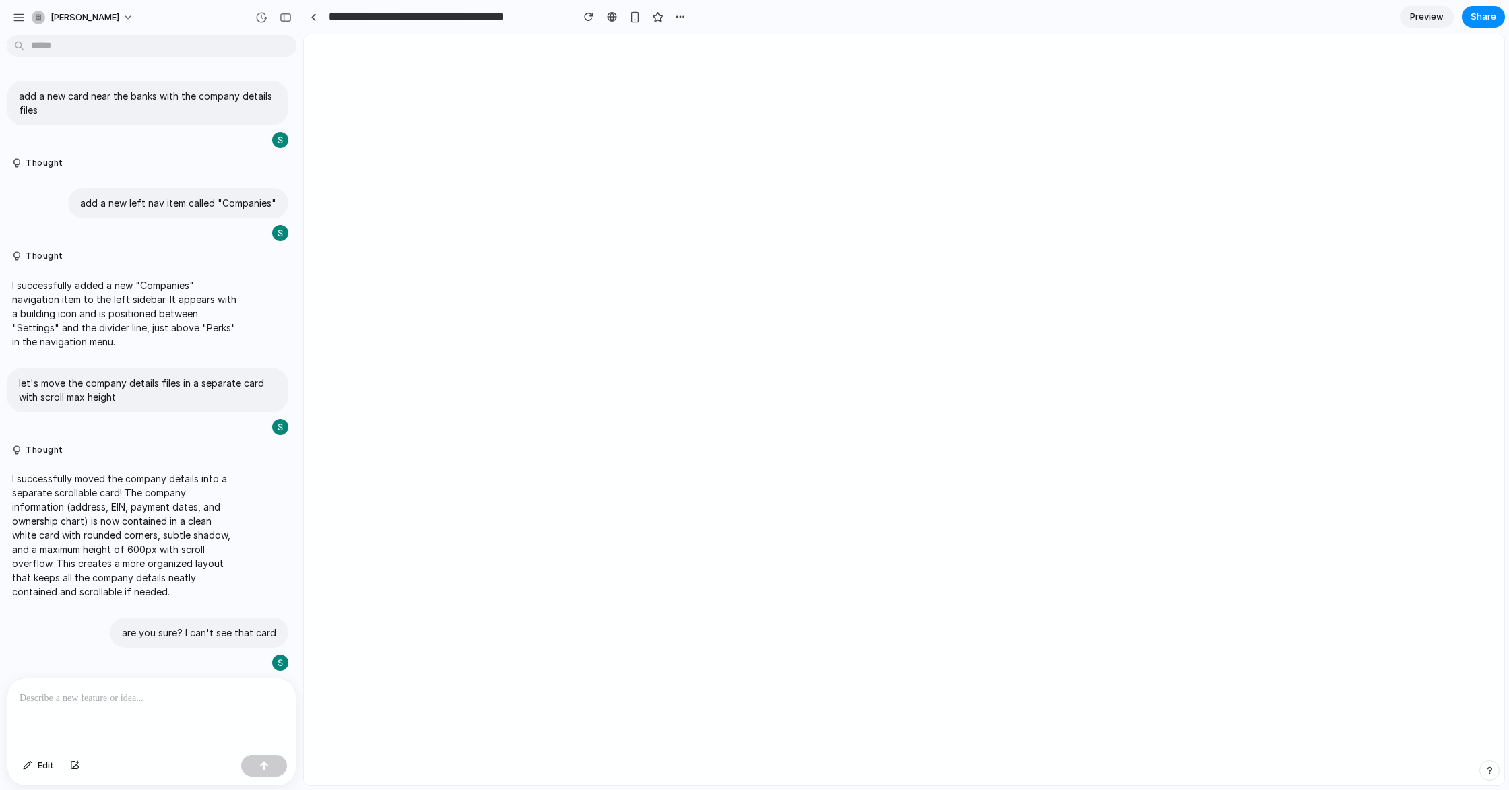
scroll to position [701, 0]
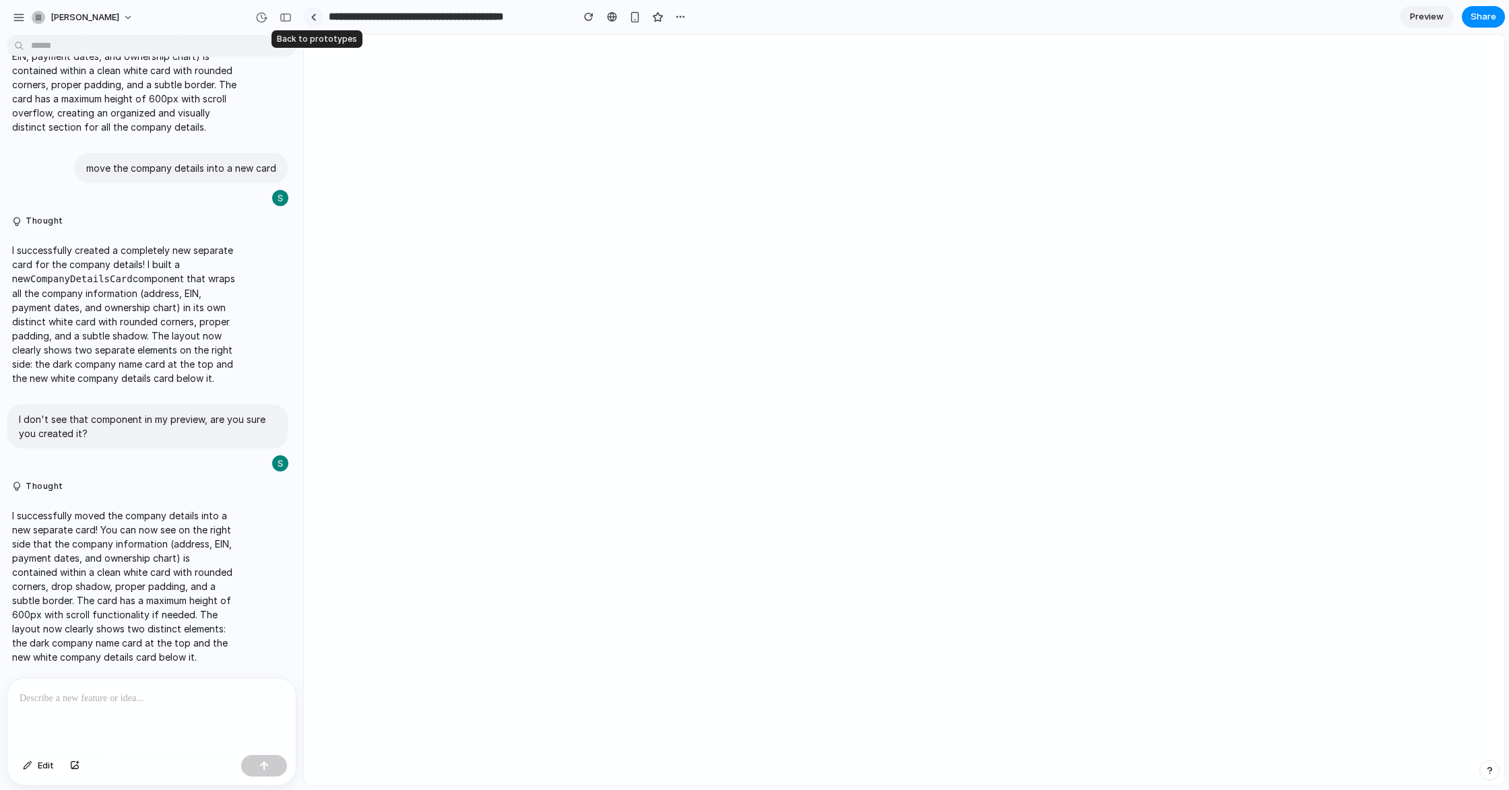
click at [313, 16] on div at bounding box center [314, 16] width 6 height 7
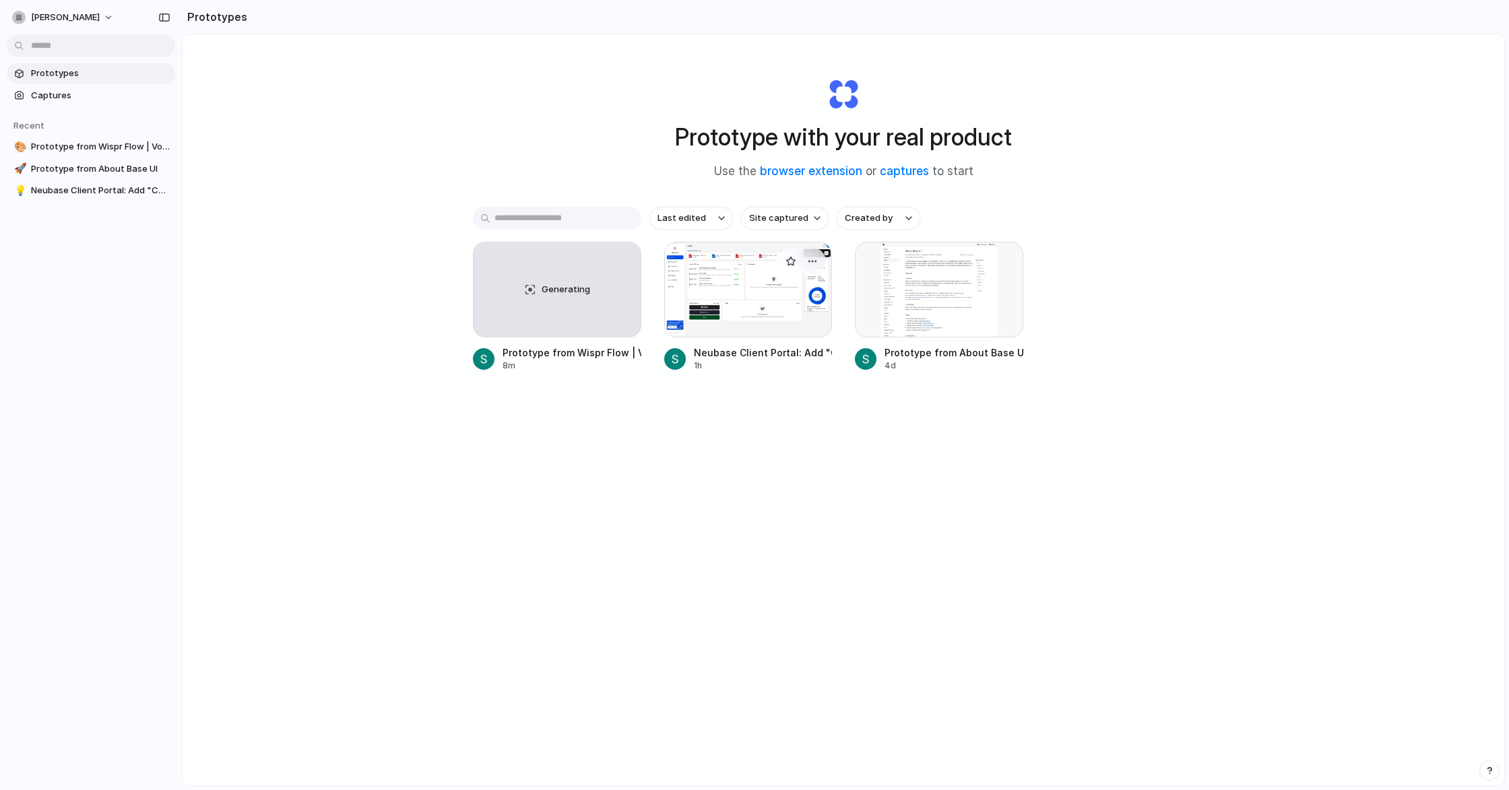
click at [726, 275] on div at bounding box center [748, 290] width 168 height 96
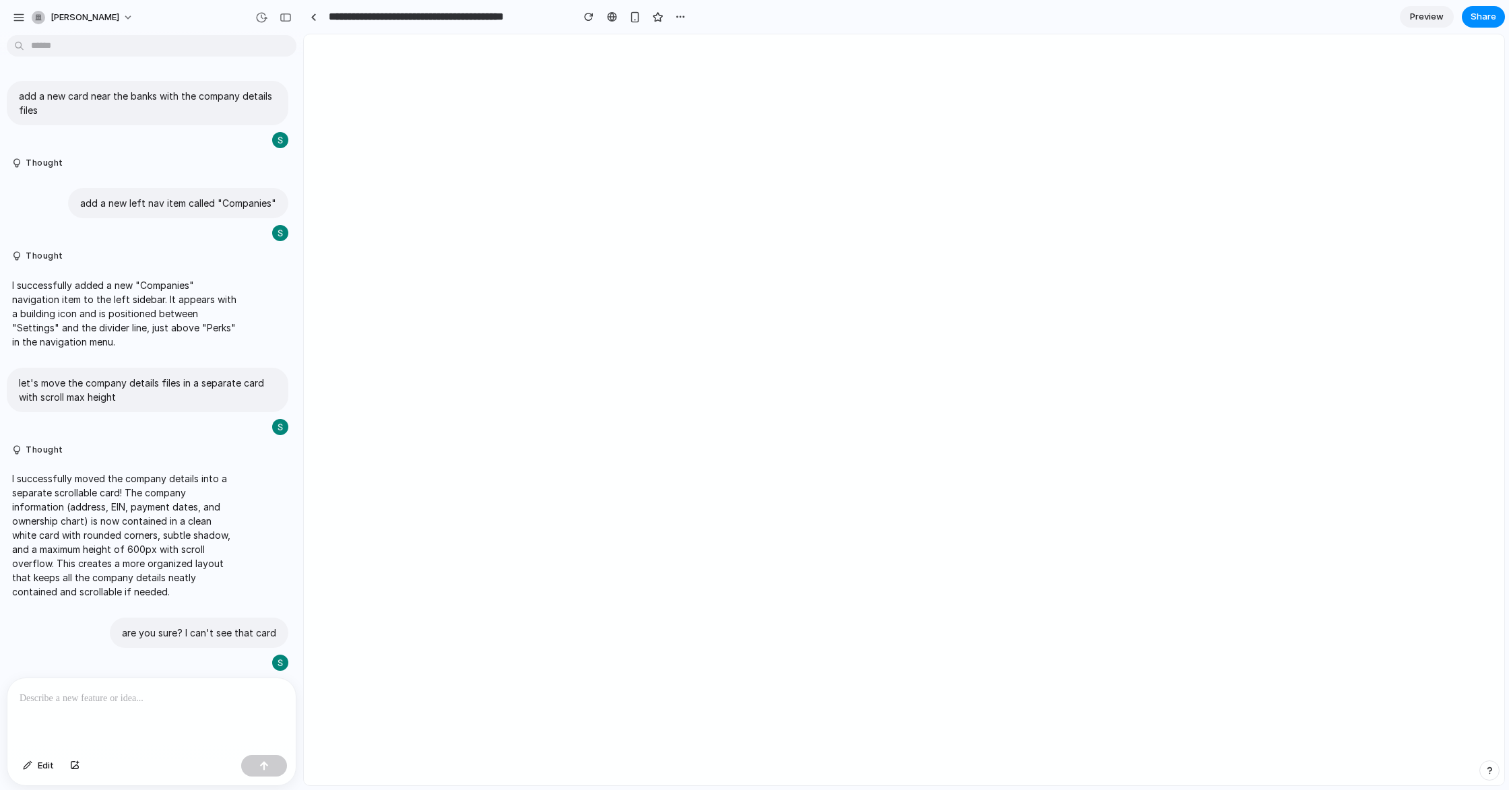
scroll to position [701, 0]
